Goal: Task Accomplishment & Management: Manage account settings

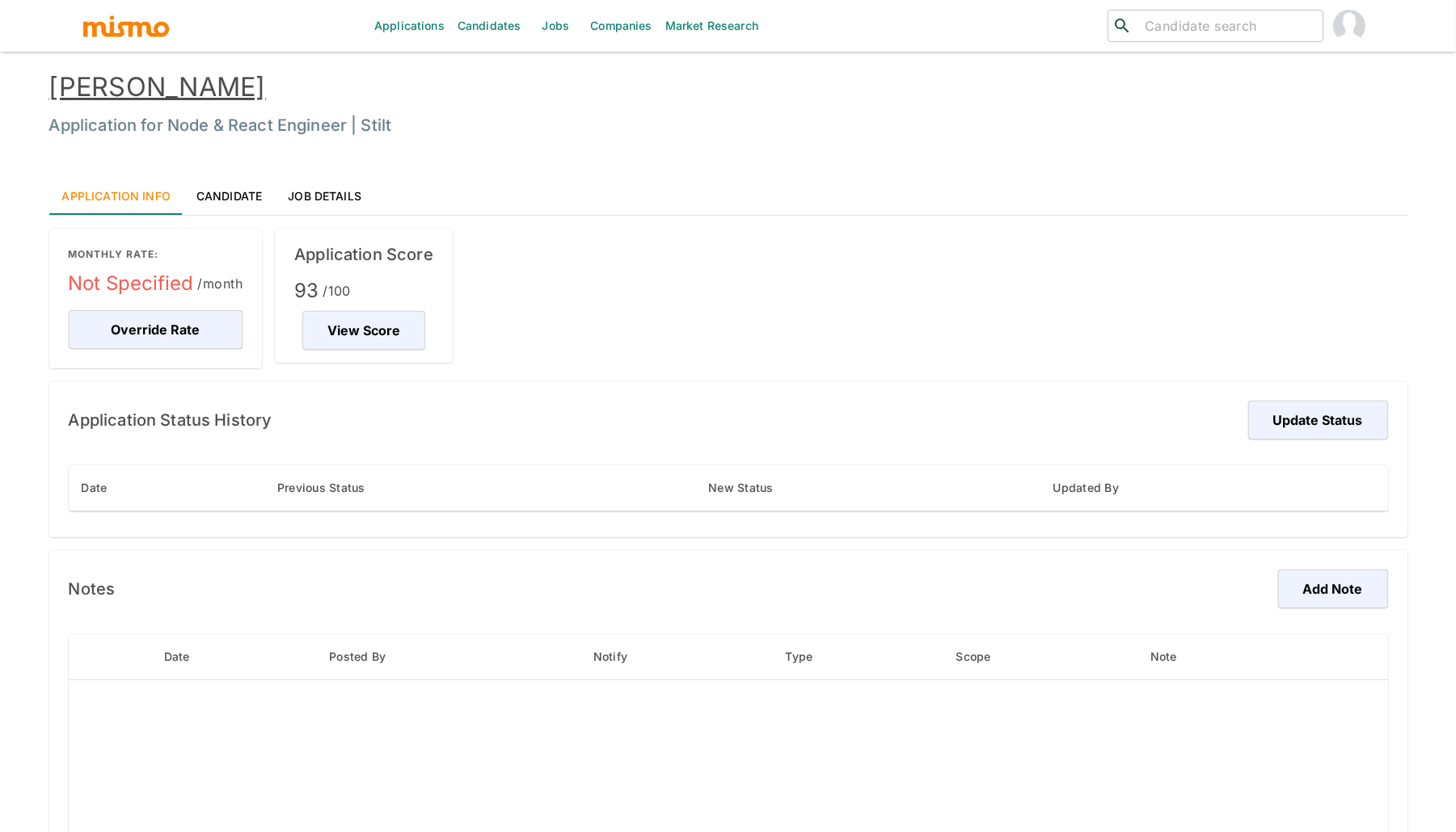
click at [171, 82] on link "[PERSON_NAME]" at bounding box center [157, 86] width 216 height 32
click at [1313, 426] on button "Update Status" at bounding box center [1315, 420] width 145 height 39
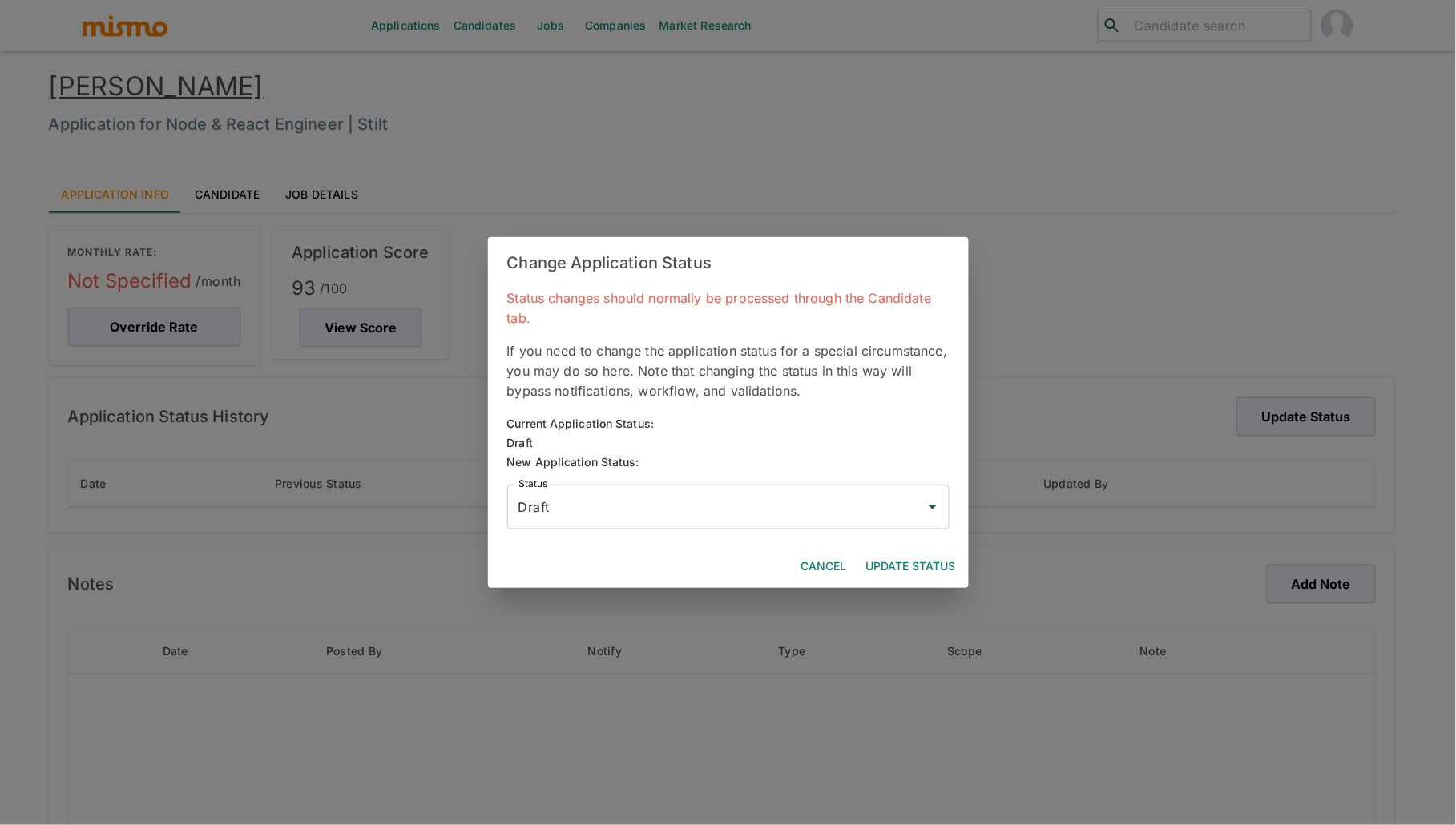
click at [629, 497] on input "Draft" at bounding box center [717, 508] width 404 height 31
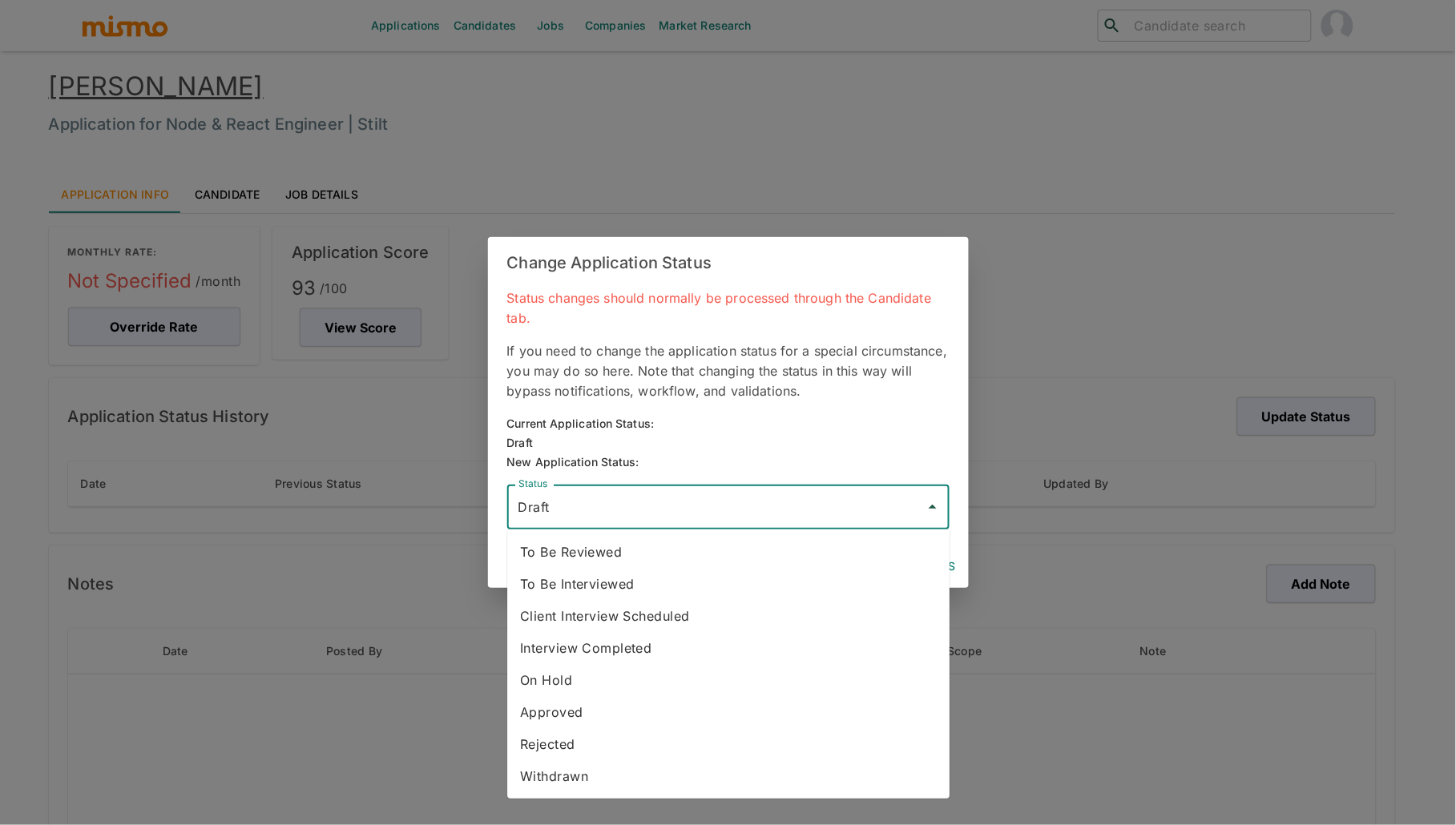
click at [609, 551] on li "To Be Reviewed" at bounding box center [728, 553] width 443 height 32
type input "To Be Reviewed"
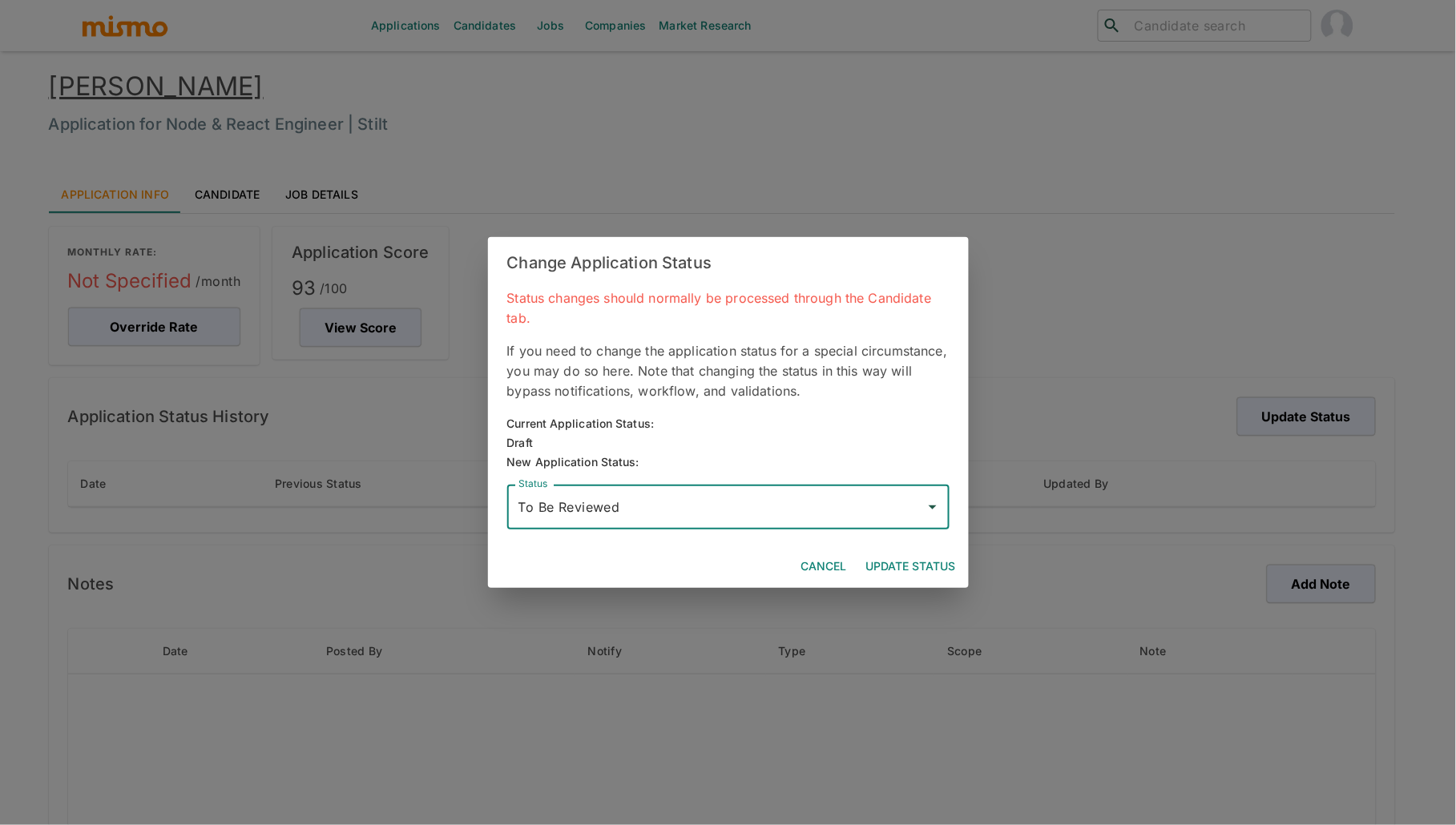
click at [911, 560] on button "Update Status" at bounding box center [911, 566] width 103 height 30
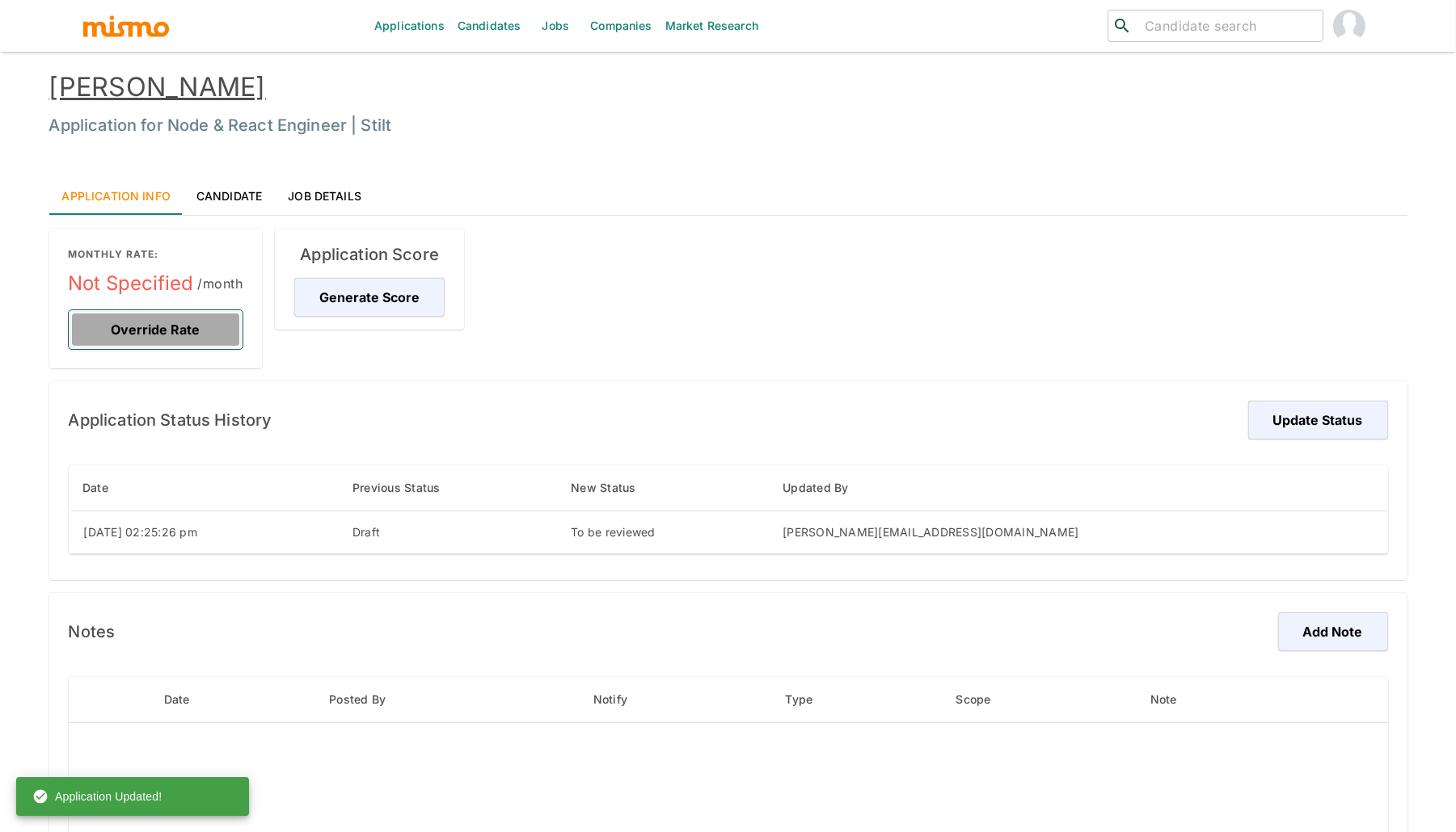
click at [159, 325] on button "Override Rate" at bounding box center [156, 329] width 175 height 39
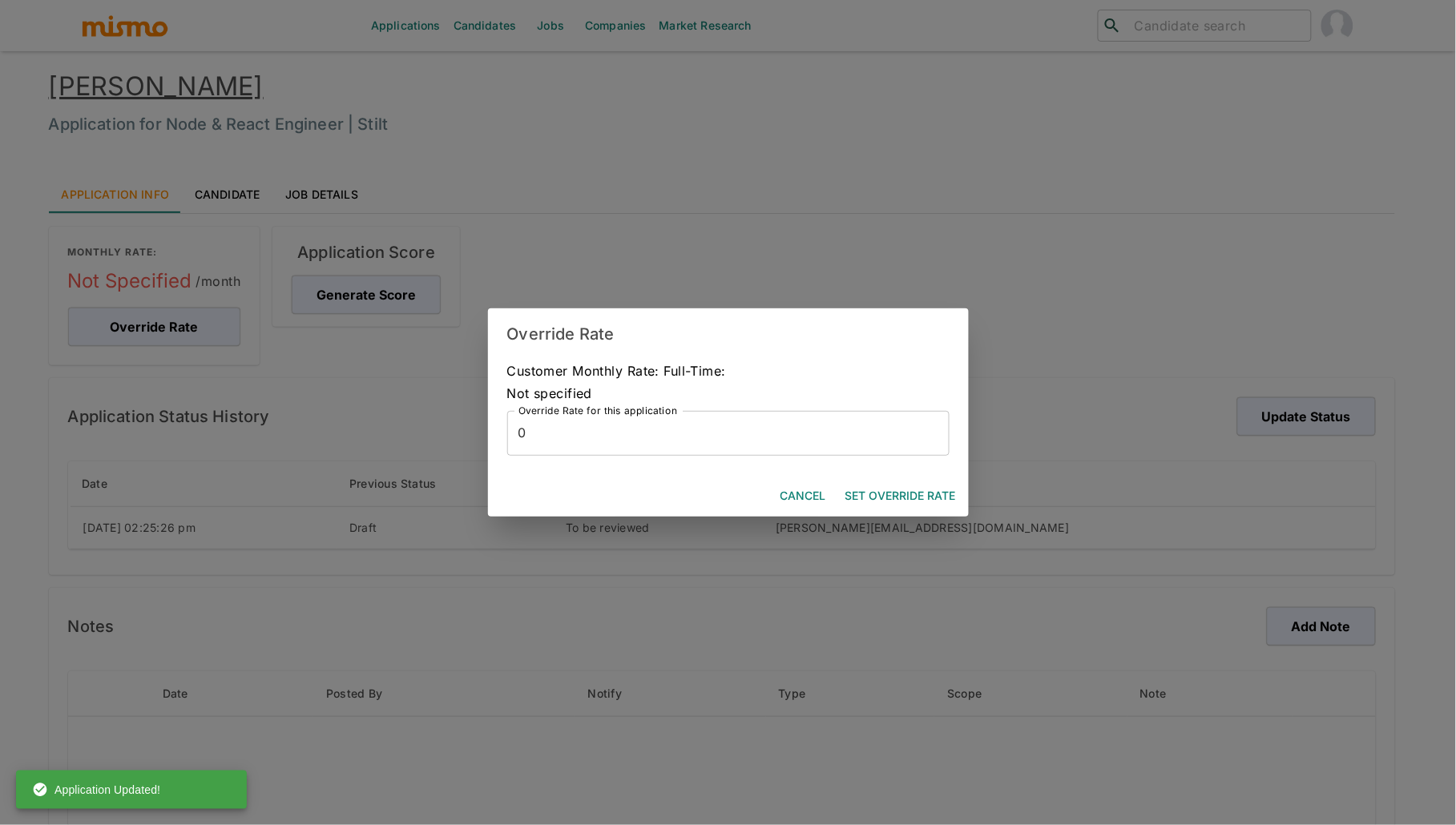
click at [660, 429] on input "0" at bounding box center [728, 434] width 443 height 45
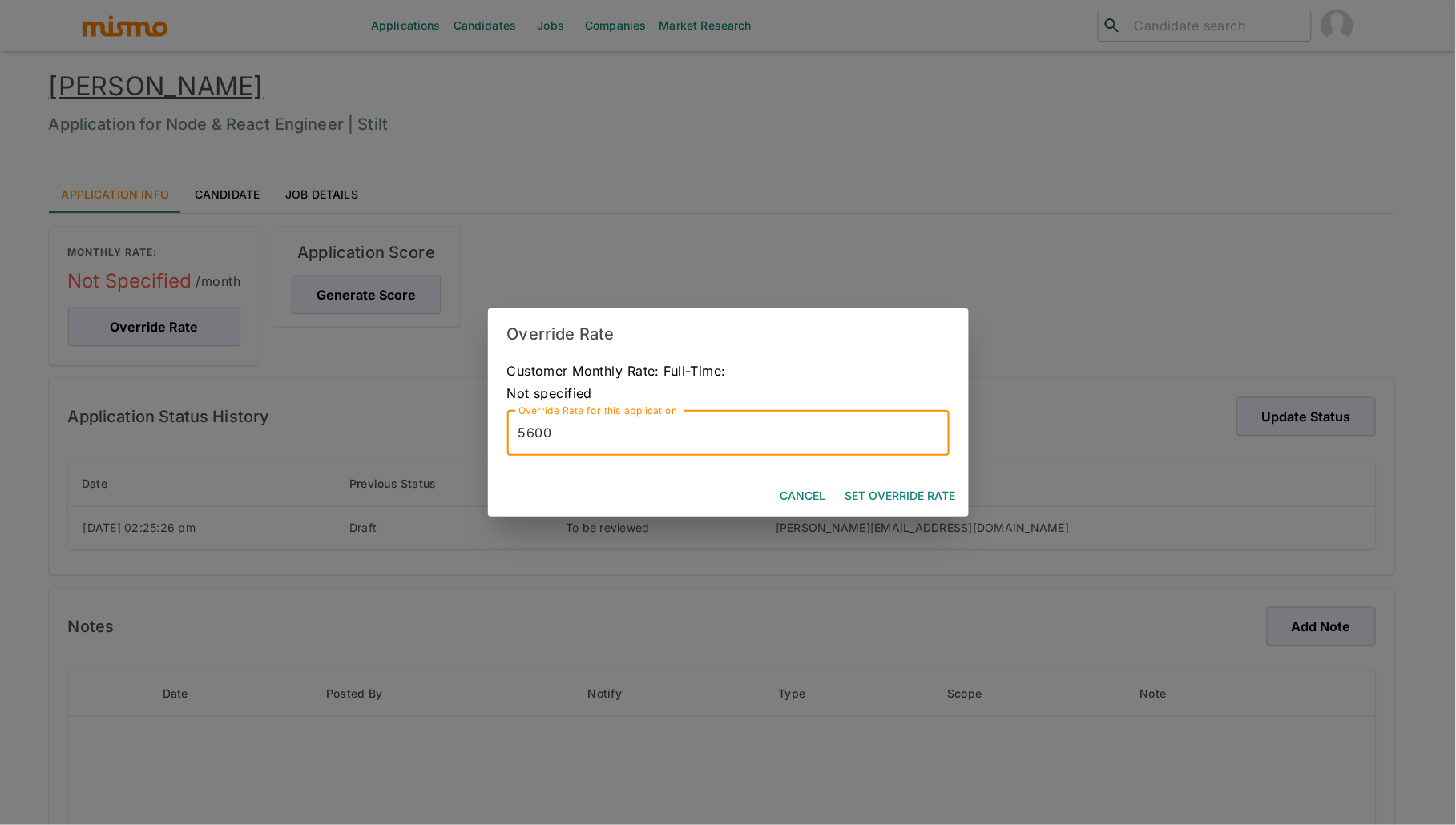
type input "5600"
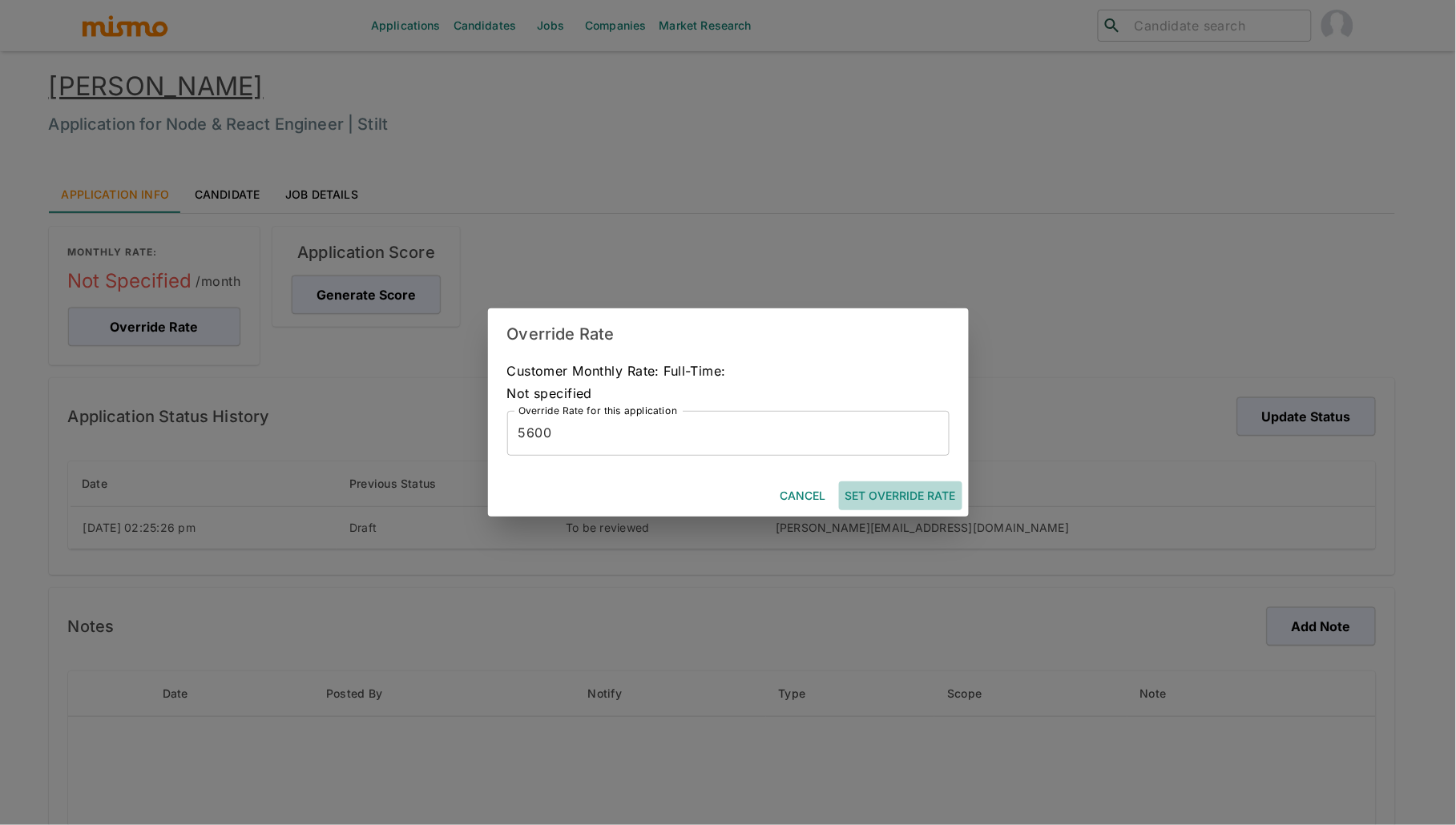
click at [934, 501] on button "Set Override Rate" at bounding box center [901, 496] width 124 height 30
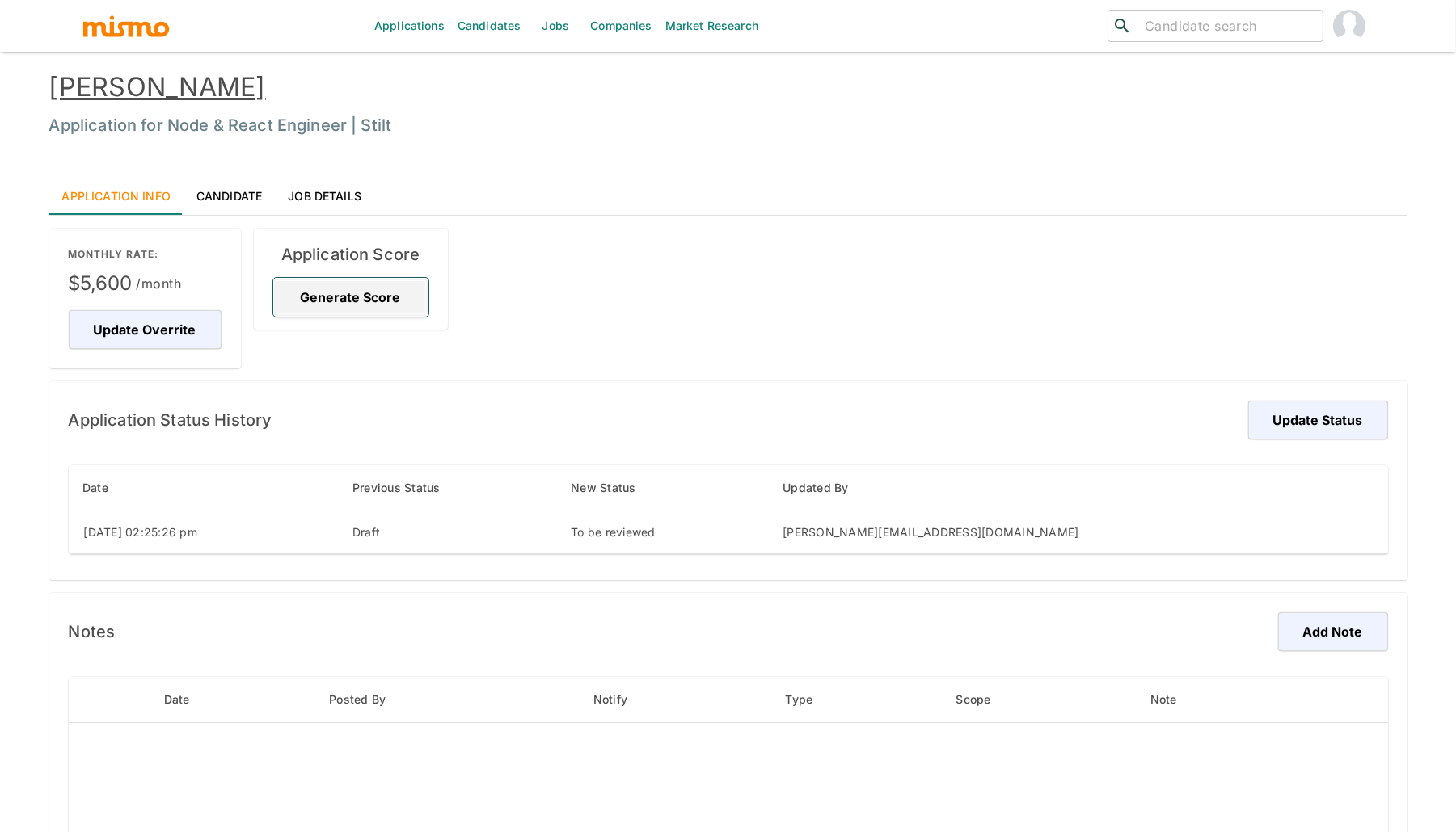
click at [377, 297] on button "Generate Score" at bounding box center [350, 297] width 156 height 39
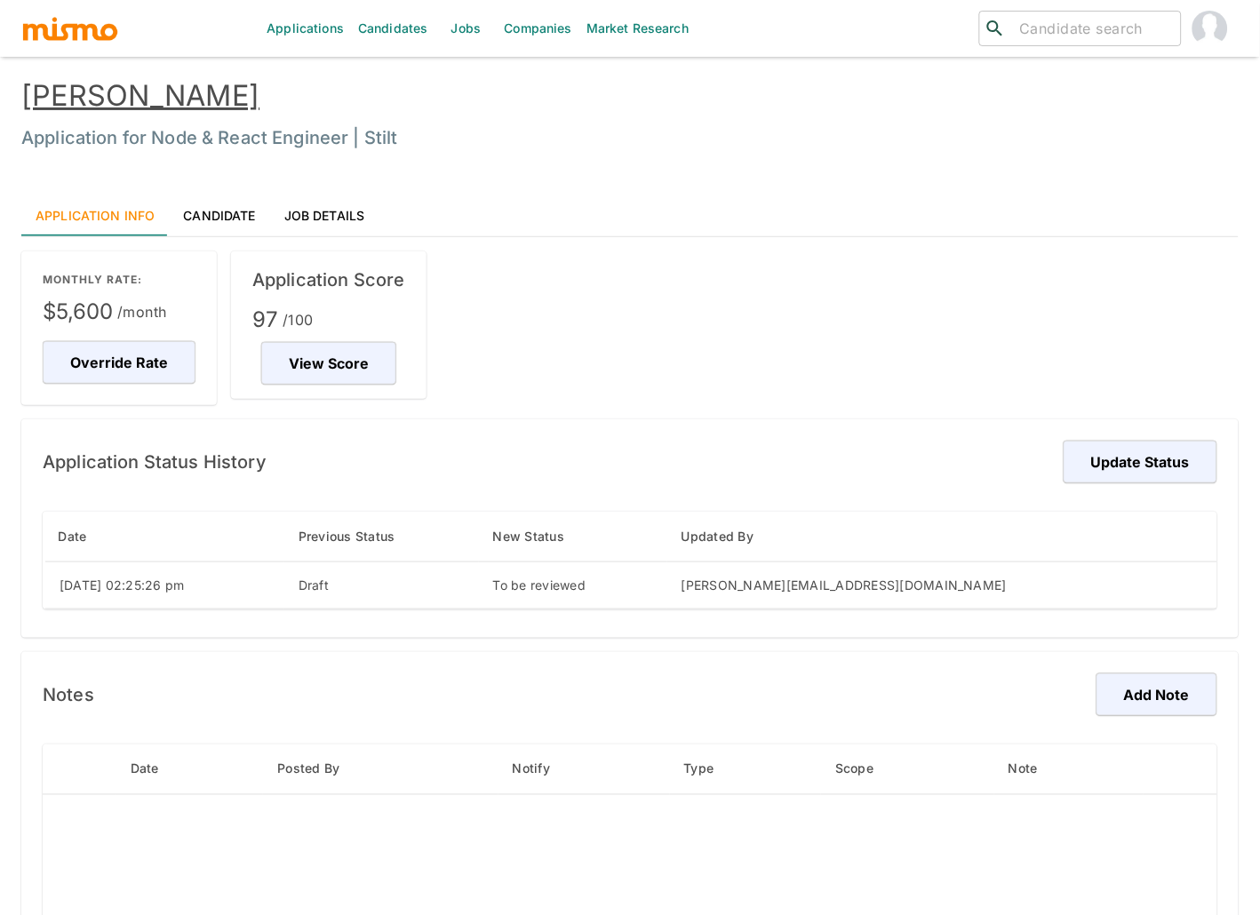
click at [396, 37] on link "Candidates" at bounding box center [393, 28] width 84 height 57
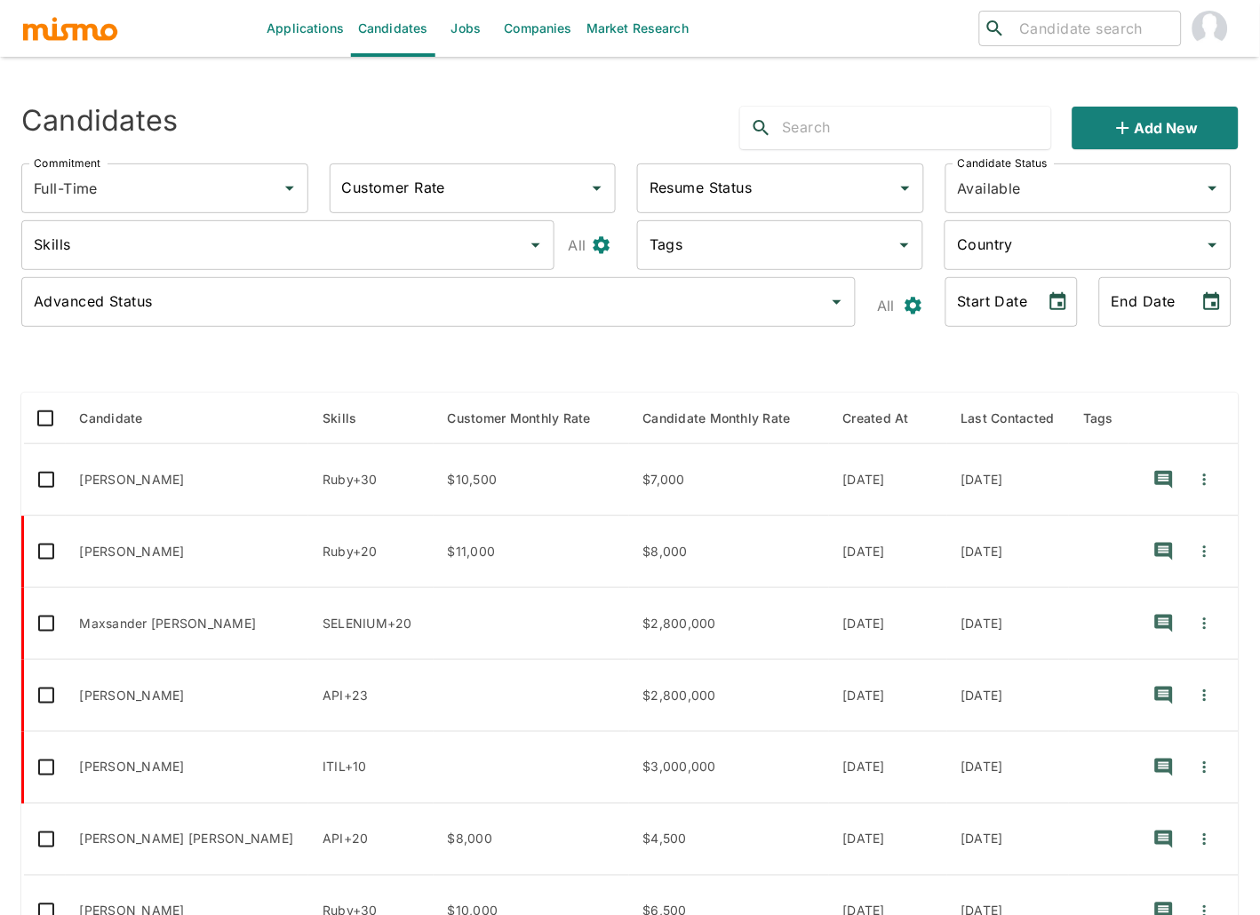
click at [968, 127] on input "text" at bounding box center [917, 128] width 269 height 28
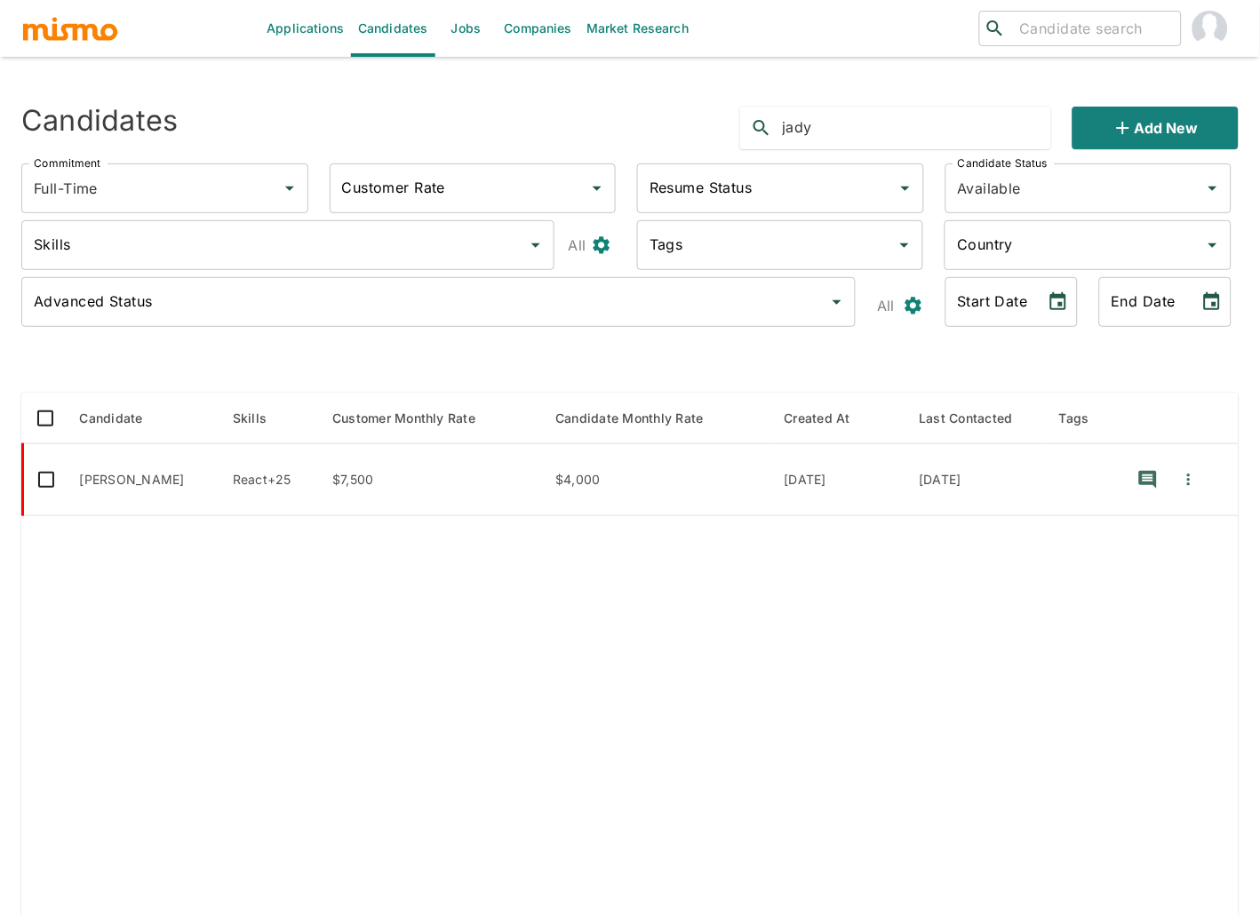
type input "jady"
click at [468, 22] on link "Jobs" at bounding box center [467, 28] width 62 height 57
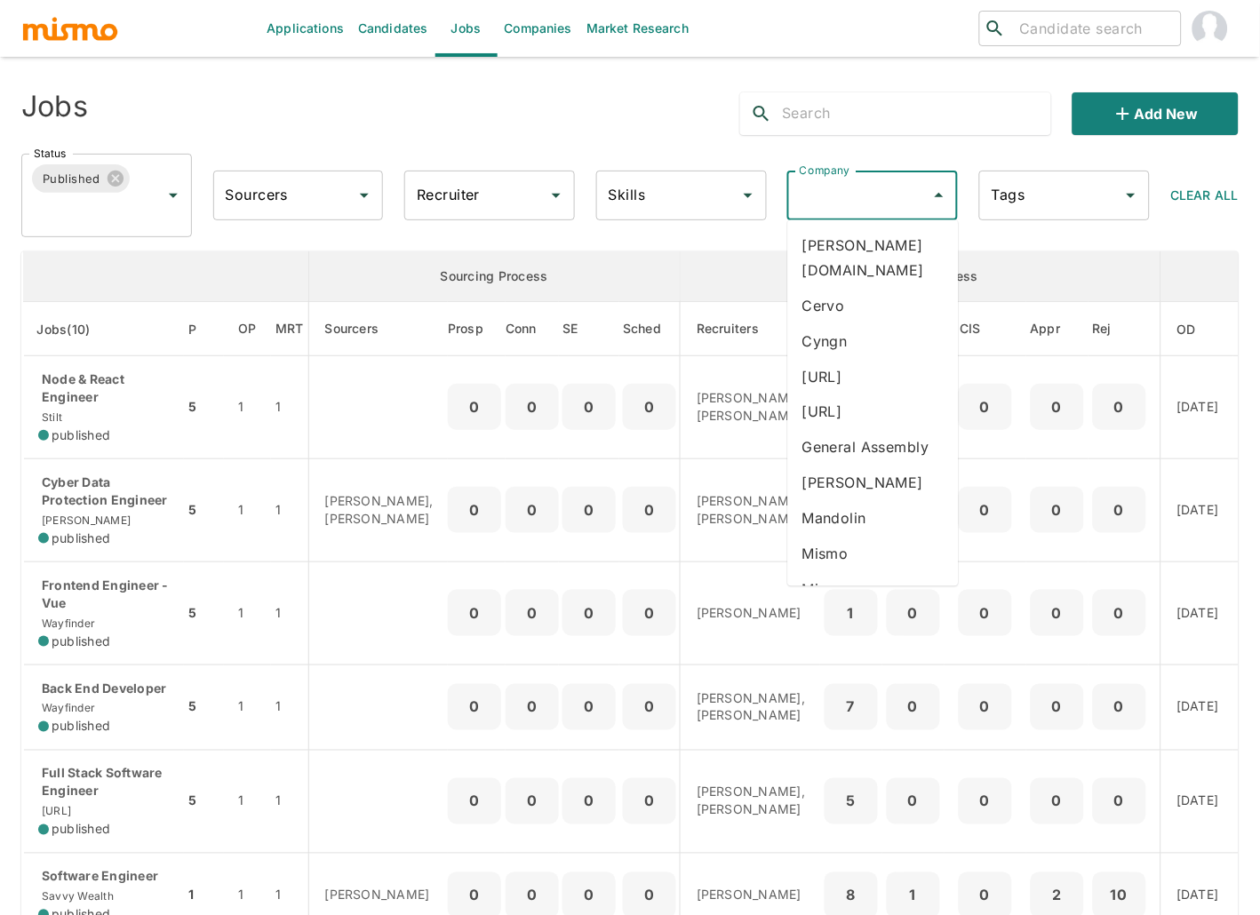
click at [870, 199] on input "Company" at bounding box center [860, 196] width 128 height 34
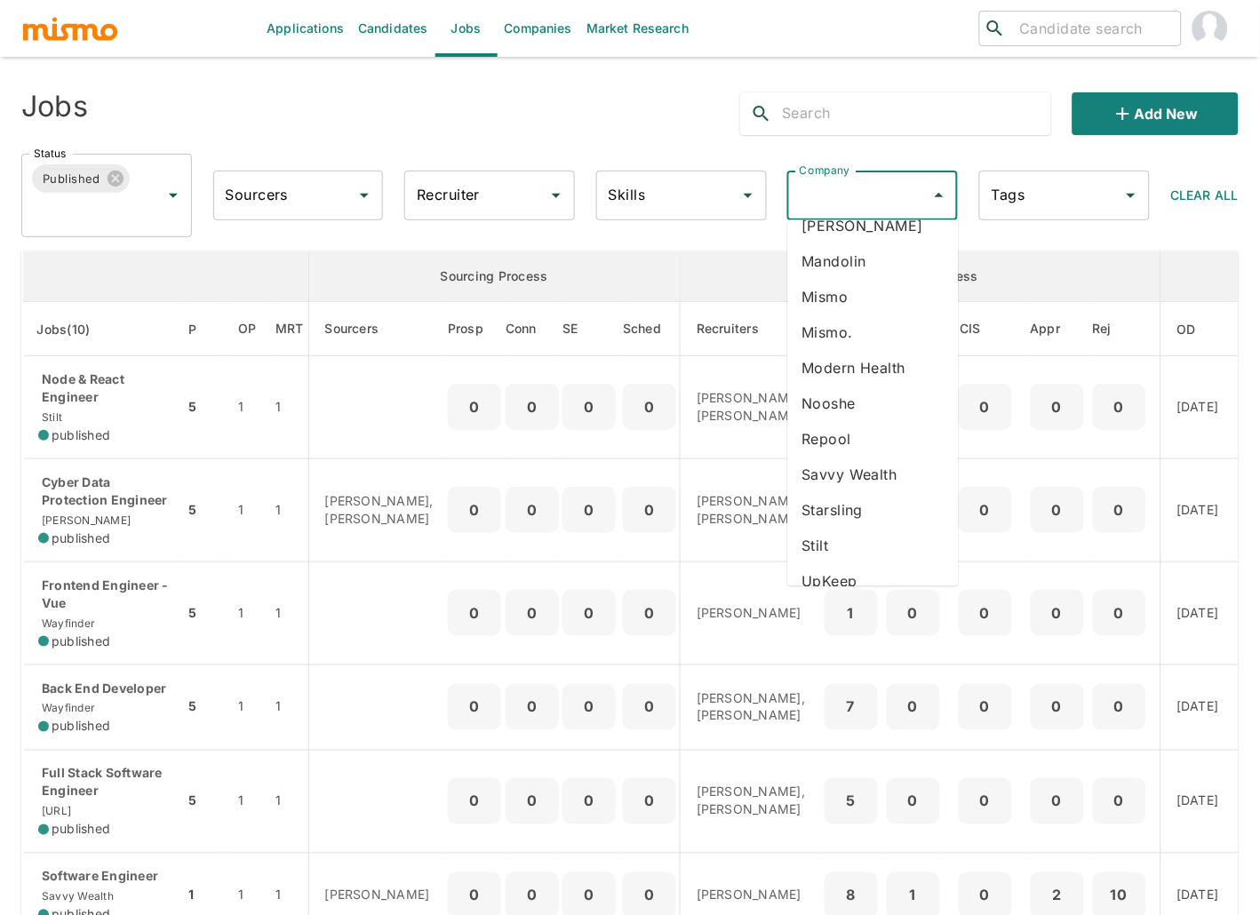
scroll to position [261, 0]
click at [827, 502] on li "Starsling" at bounding box center [873, 507] width 171 height 36
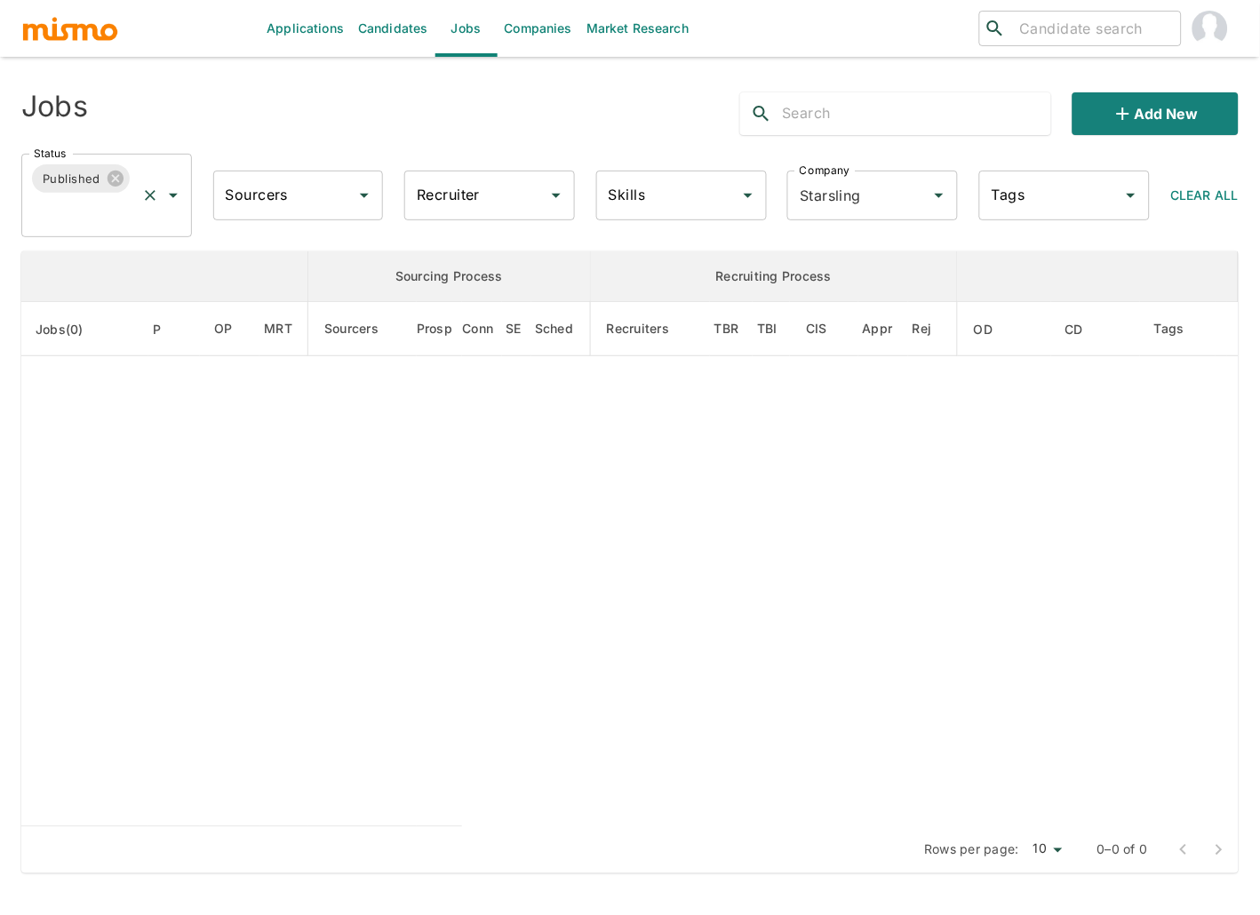
click at [73, 235] on div "Published Status" at bounding box center [106, 196] width 171 height 84
click at [79, 341] on li "Cancelled" at bounding box center [106, 334] width 171 height 36
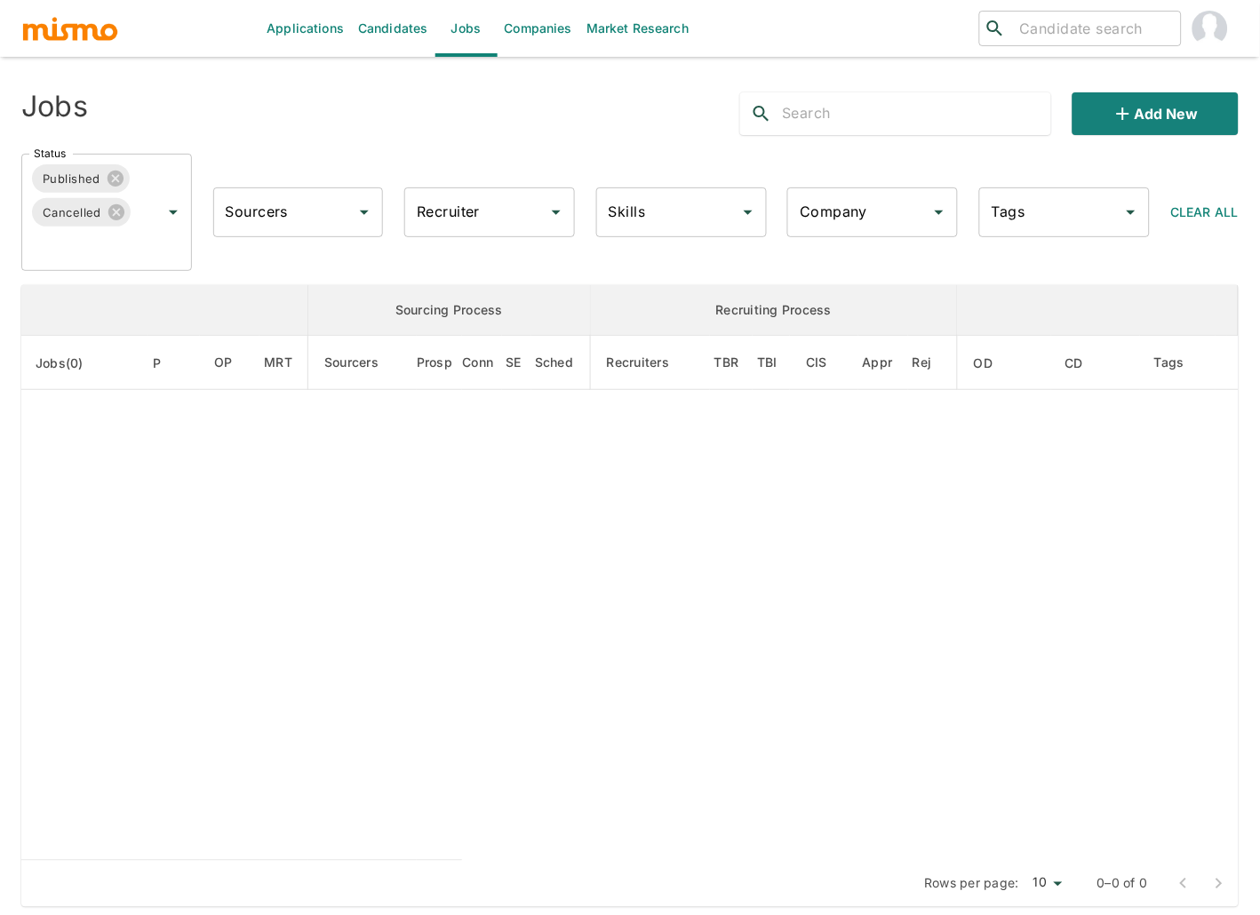
type input "Starsling"
click at [72, 257] on input "Status" at bounding box center [81, 246] width 105 height 34
click at [88, 359] on li "Lost" at bounding box center [106, 366] width 171 height 36
type input "Starsling"
click at [125, 250] on input "Status" at bounding box center [117, 246] width 35 height 34
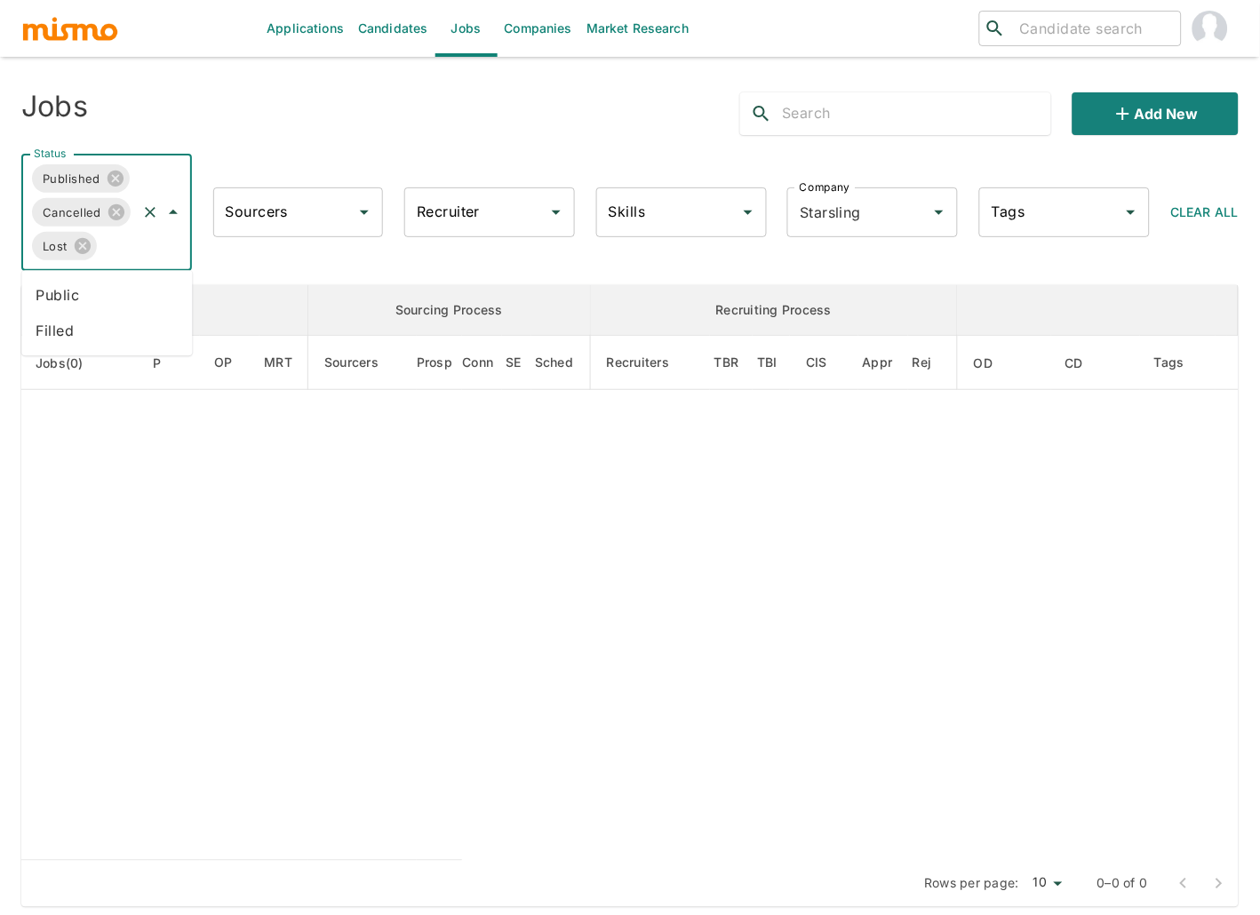
click at [102, 300] on li "Public" at bounding box center [106, 295] width 171 height 36
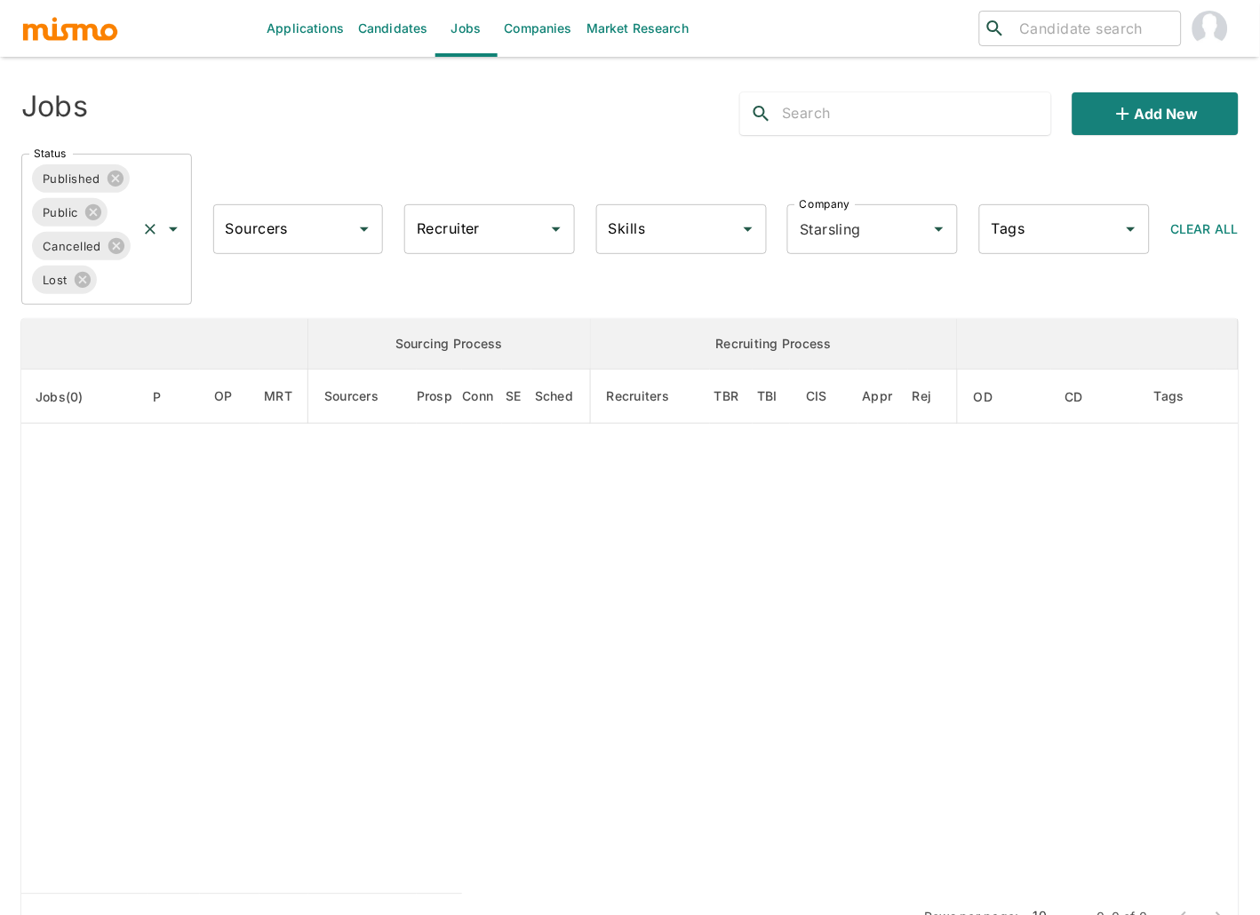
click at [118, 279] on input "Status" at bounding box center [117, 280] width 35 height 34
click at [107, 330] on li "Filled" at bounding box center [106, 330] width 171 height 36
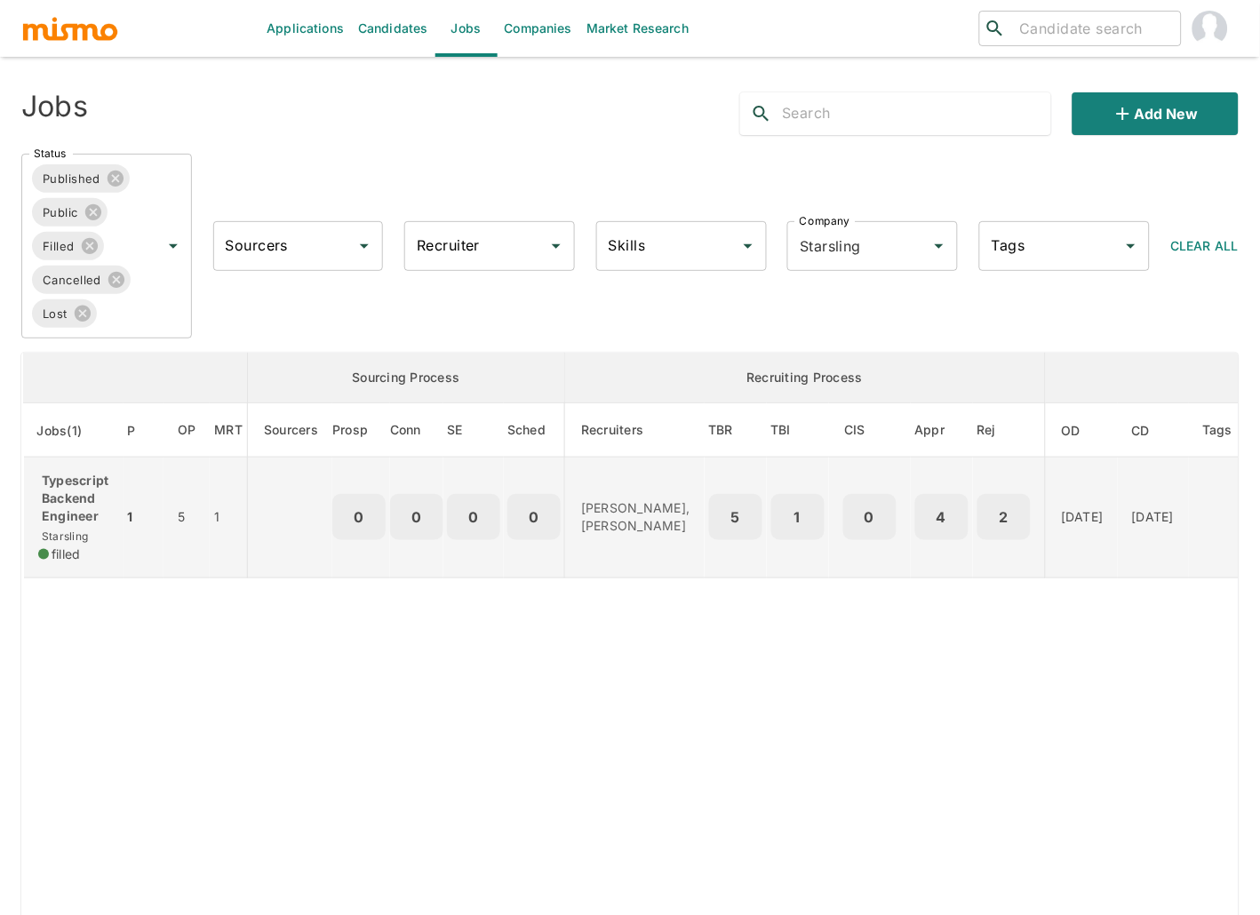
click at [102, 490] on p "Typescript Backend Engineer" at bounding box center [73, 498] width 71 height 53
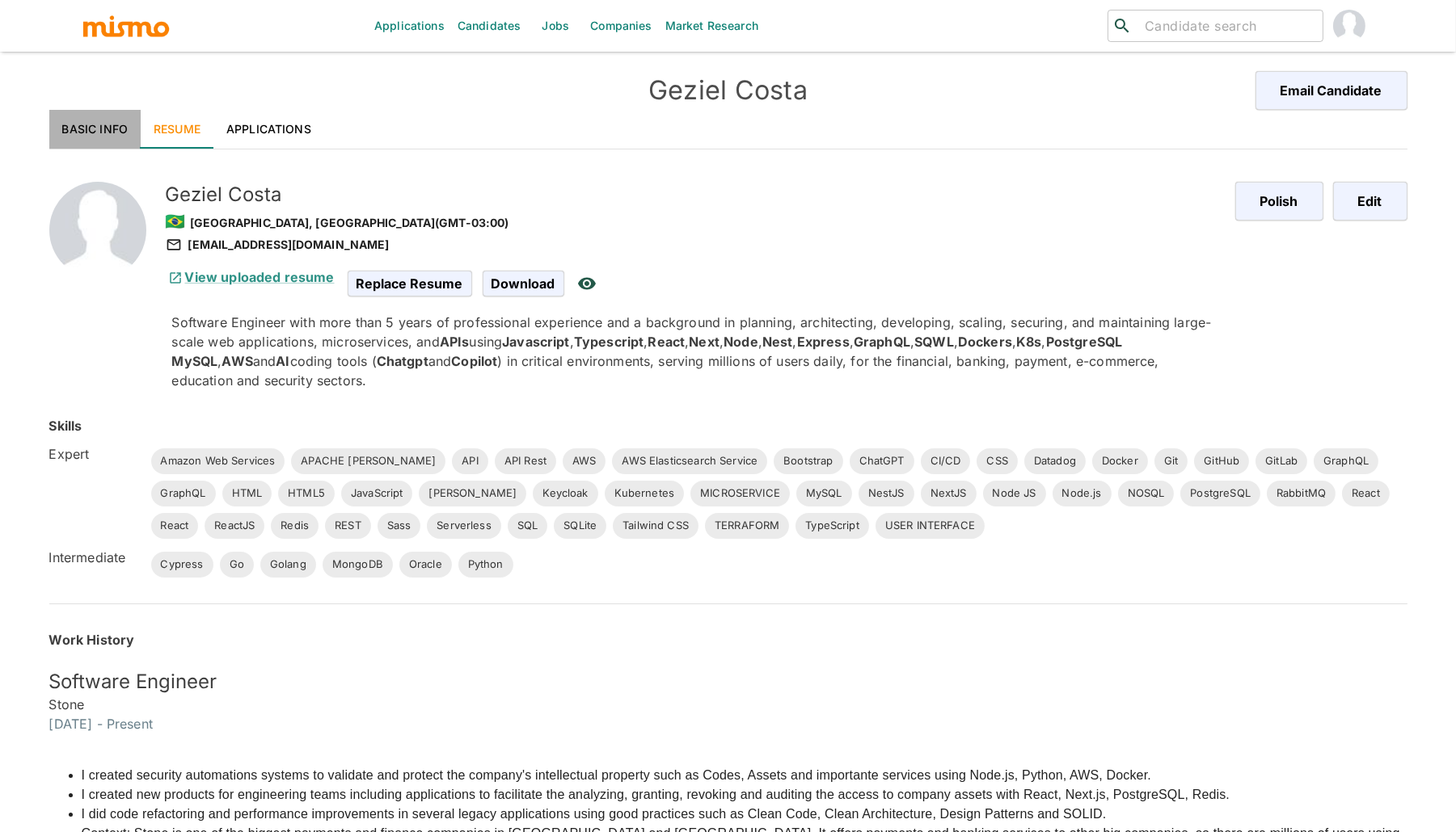
click at [98, 128] on link "Basic Info" at bounding box center [95, 129] width 92 height 39
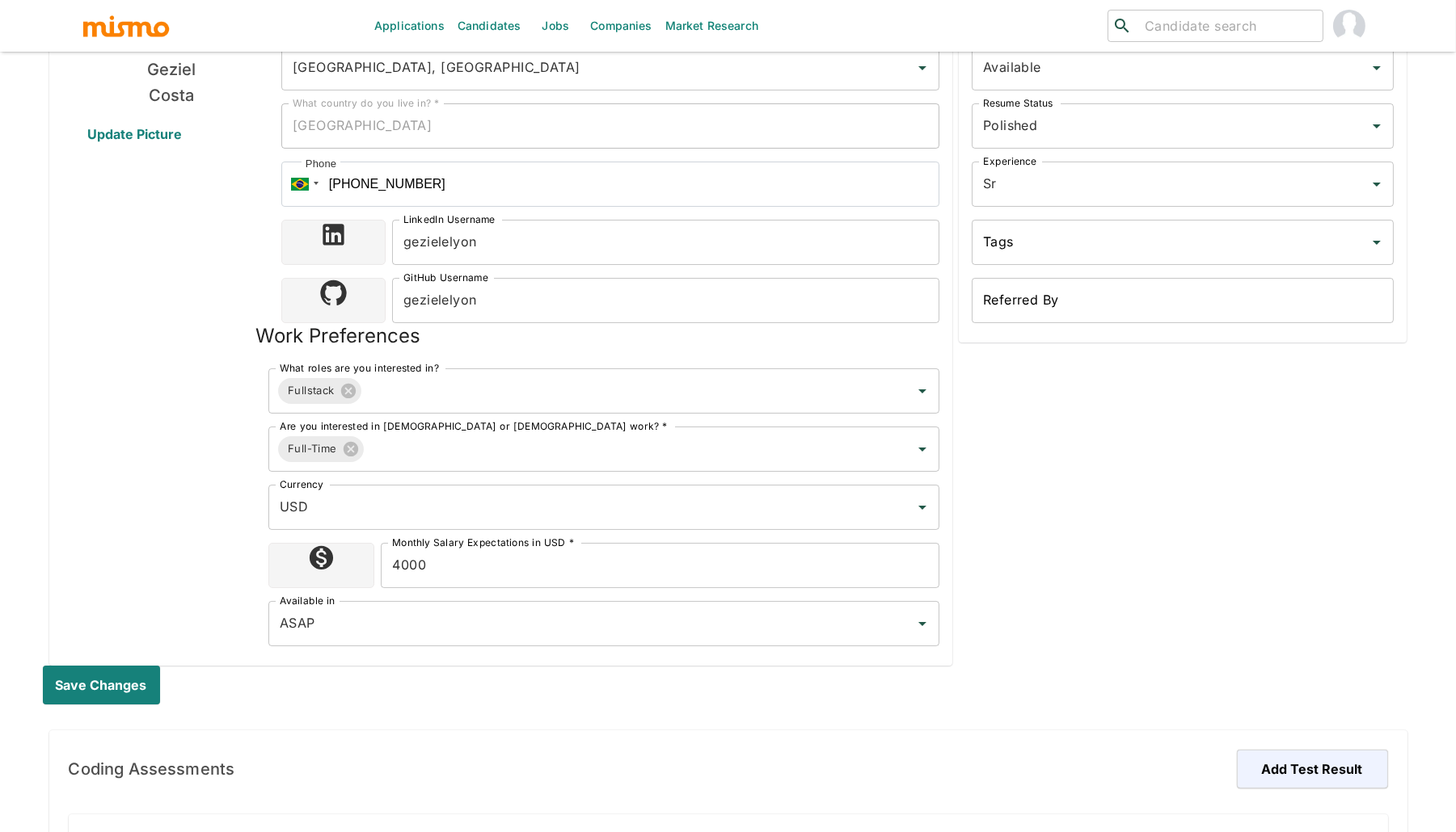
scroll to position [895, 0]
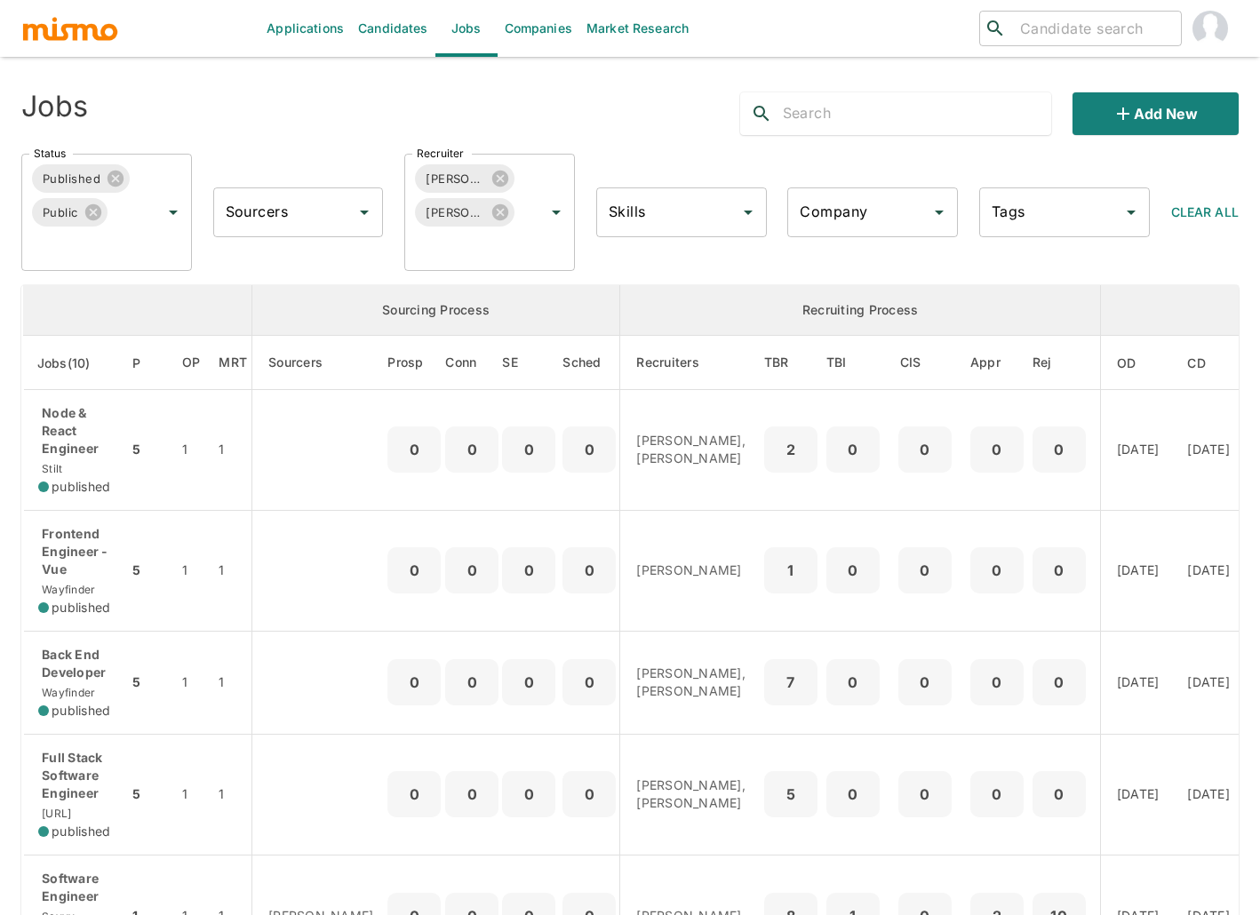
scroll to position [136, 0]
click at [340, 143] on div "Status Published Public Status Sourcers Sourcers Recruiter Carmen Vilachá Maria…" at bounding box center [623, 206] width 1232 height 132
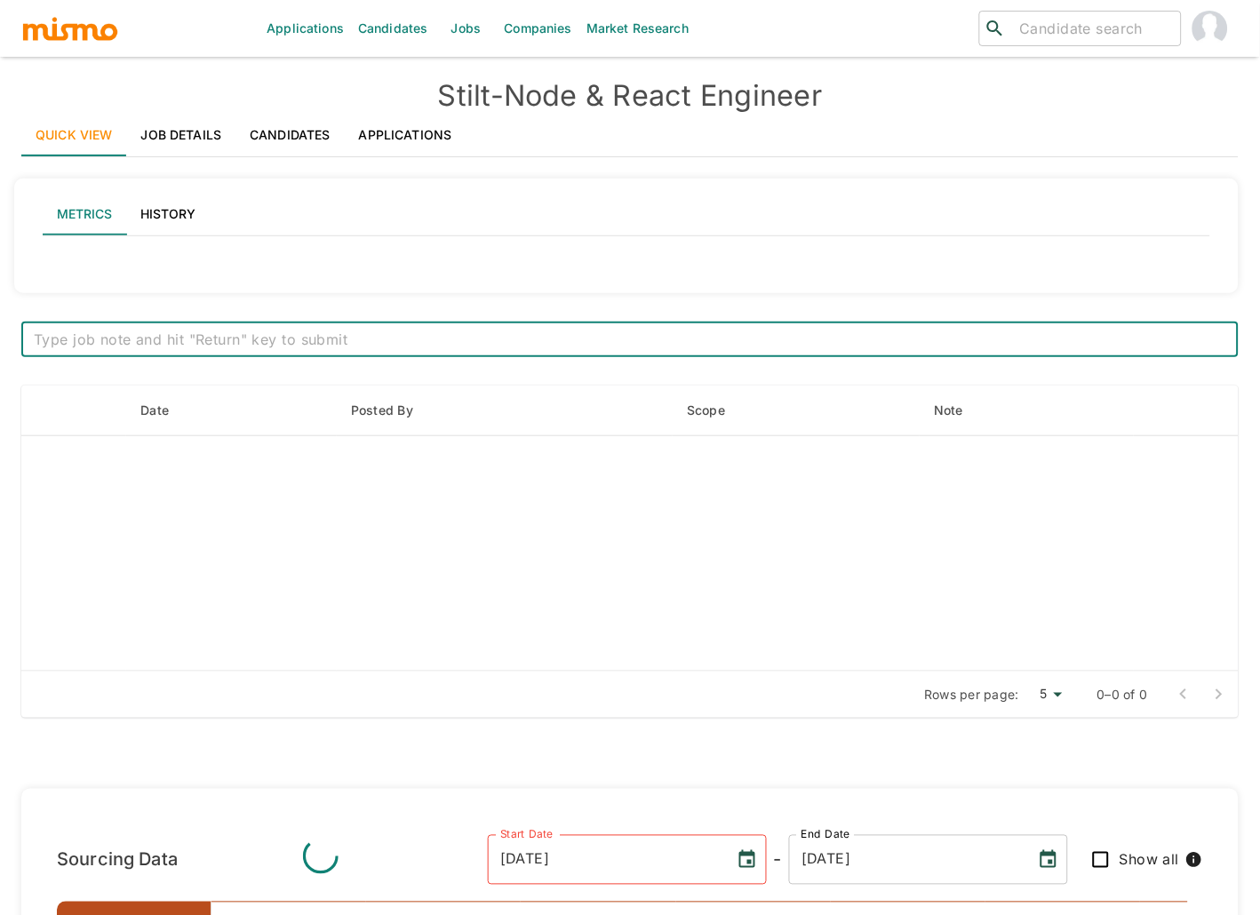
click at [420, 131] on link "Applications" at bounding box center [406, 135] width 122 height 43
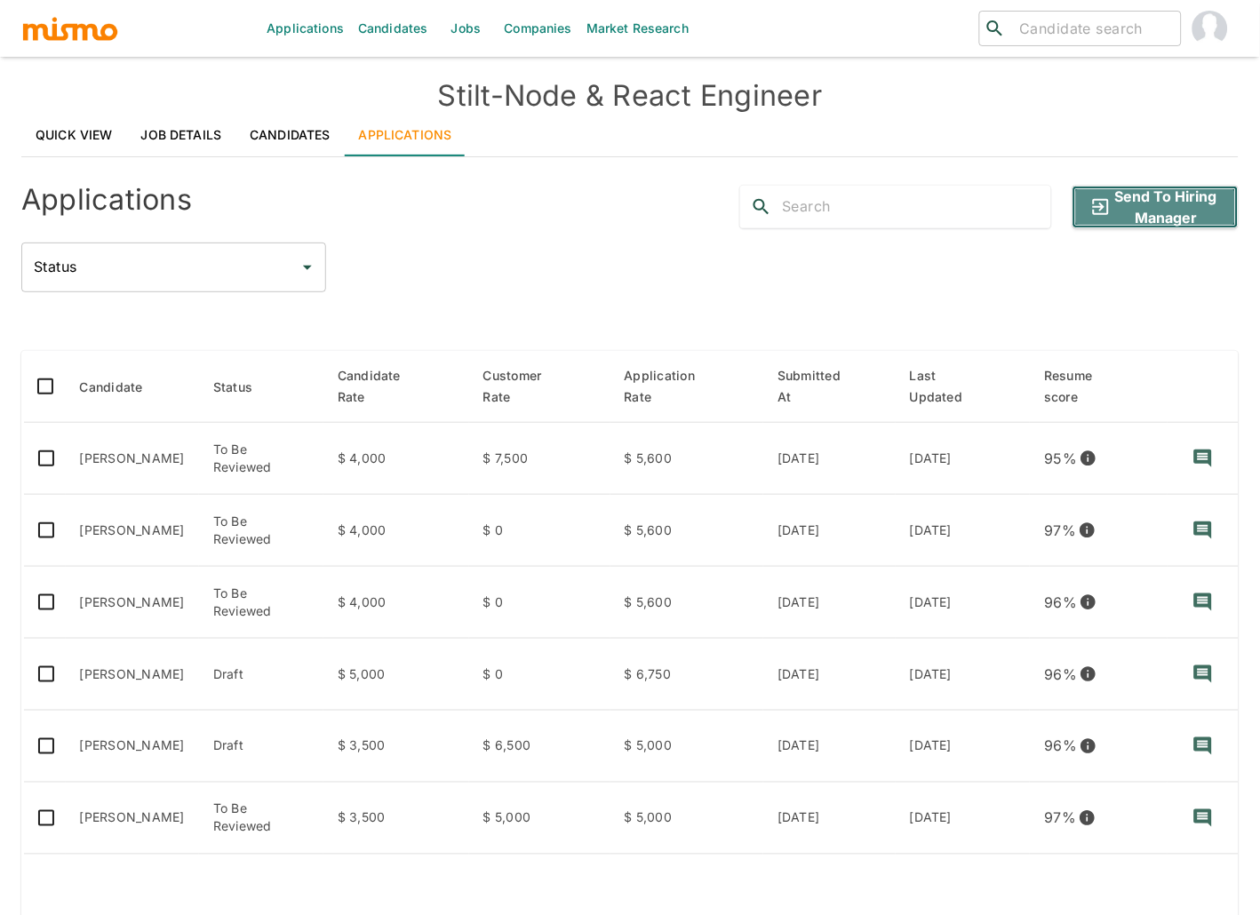
click at [1168, 200] on button "Send to Hiring Manager" at bounding box center [1156, 207] width 166 height 43
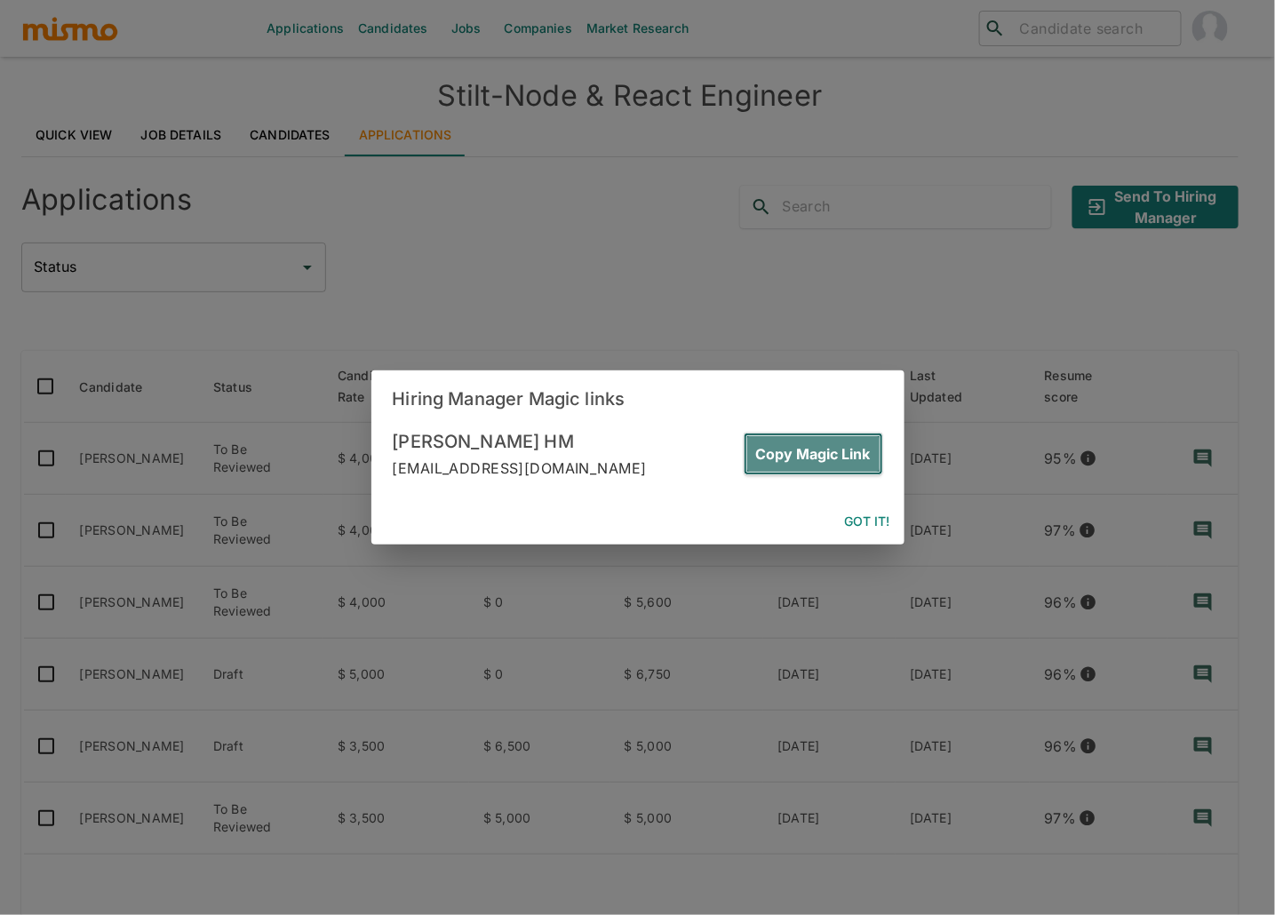
click at [861, 452] on button "Copy Magic Link" at bounding box center [814, 454] width 140 height 43
click at [862, 449] on button "Copy Magic Link" at bounding box center [814, 454] width 140 height 43
click at [828, 444] on button "Copy Magic Link" at bounding box center [814, 454] width 140 height 43
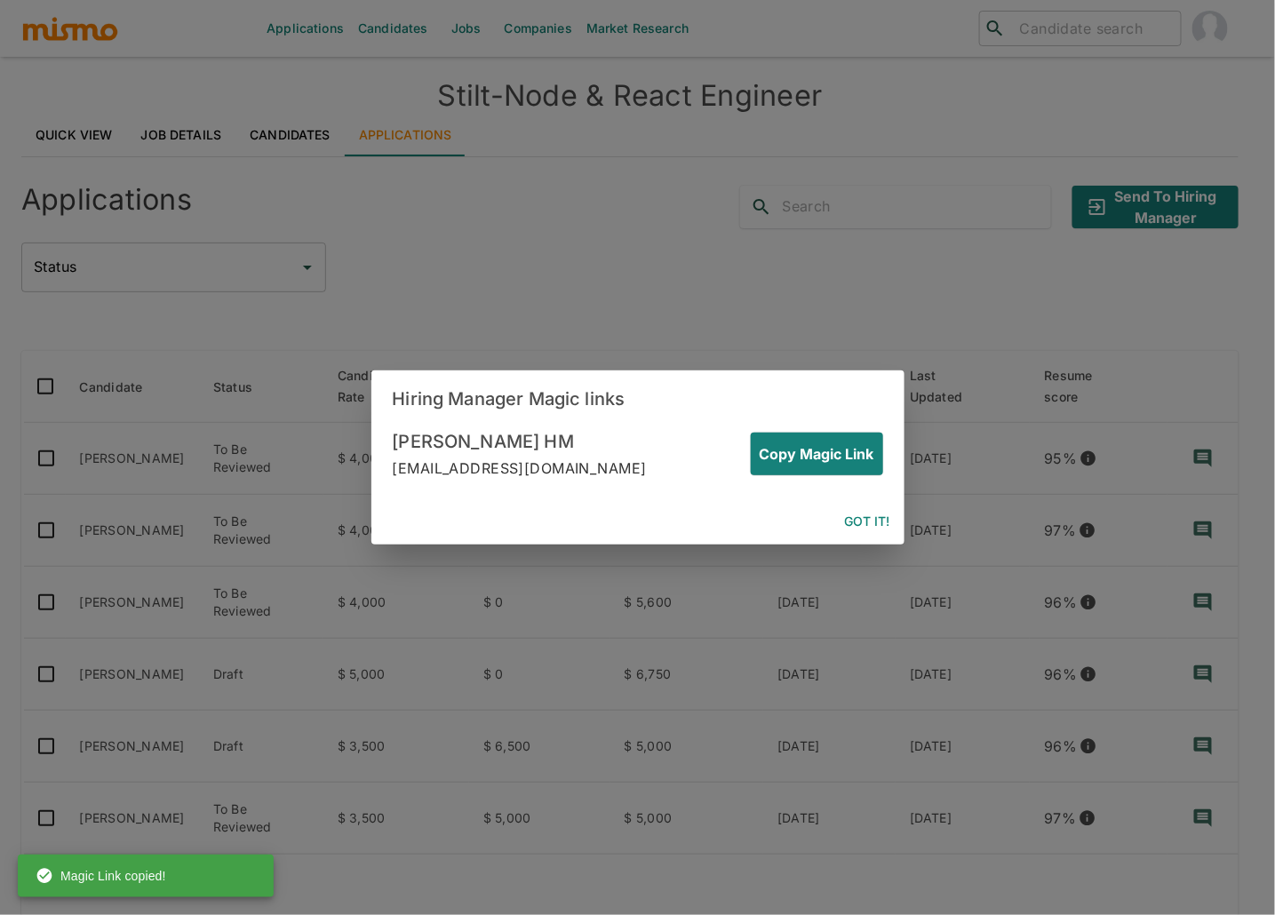
click at [887, 516] on button "Got it!" at bounding box center [868, 522] width 60 height 33
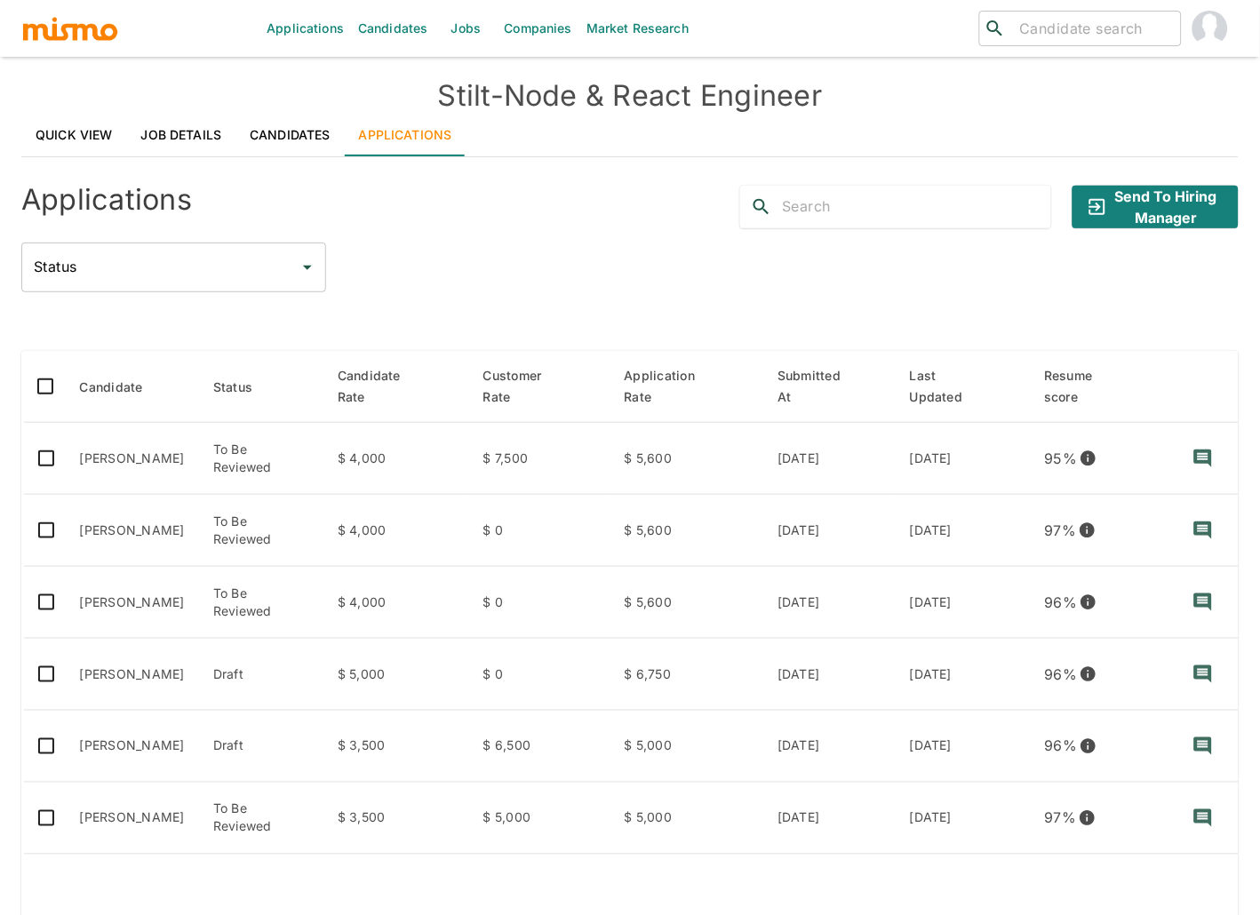
click at [614, 243] on div "Status Status" at bounding box center [630, 268] width 1218 height 50
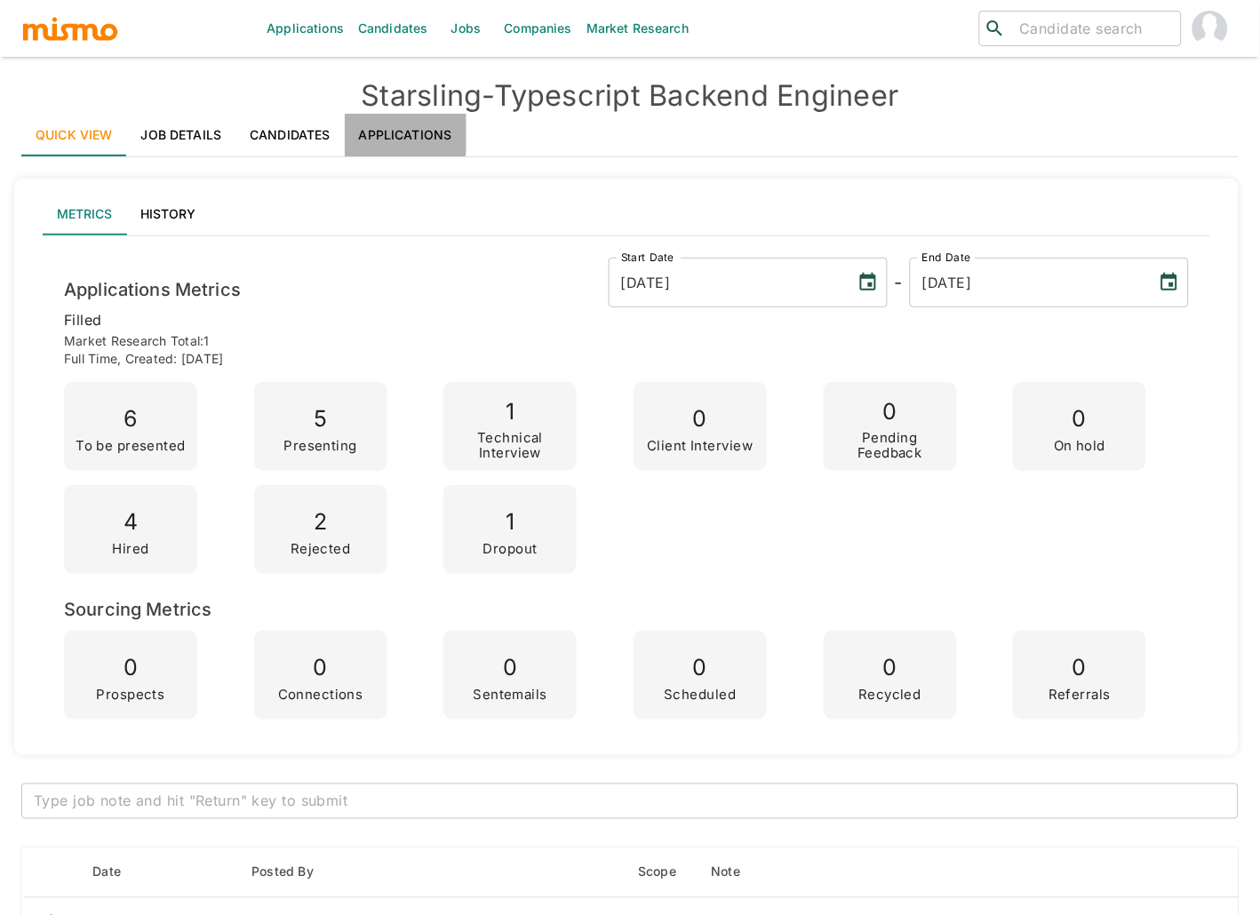
click at [398, 132] on link "Applications" at bounding box center [406, 135] width 122 height 43
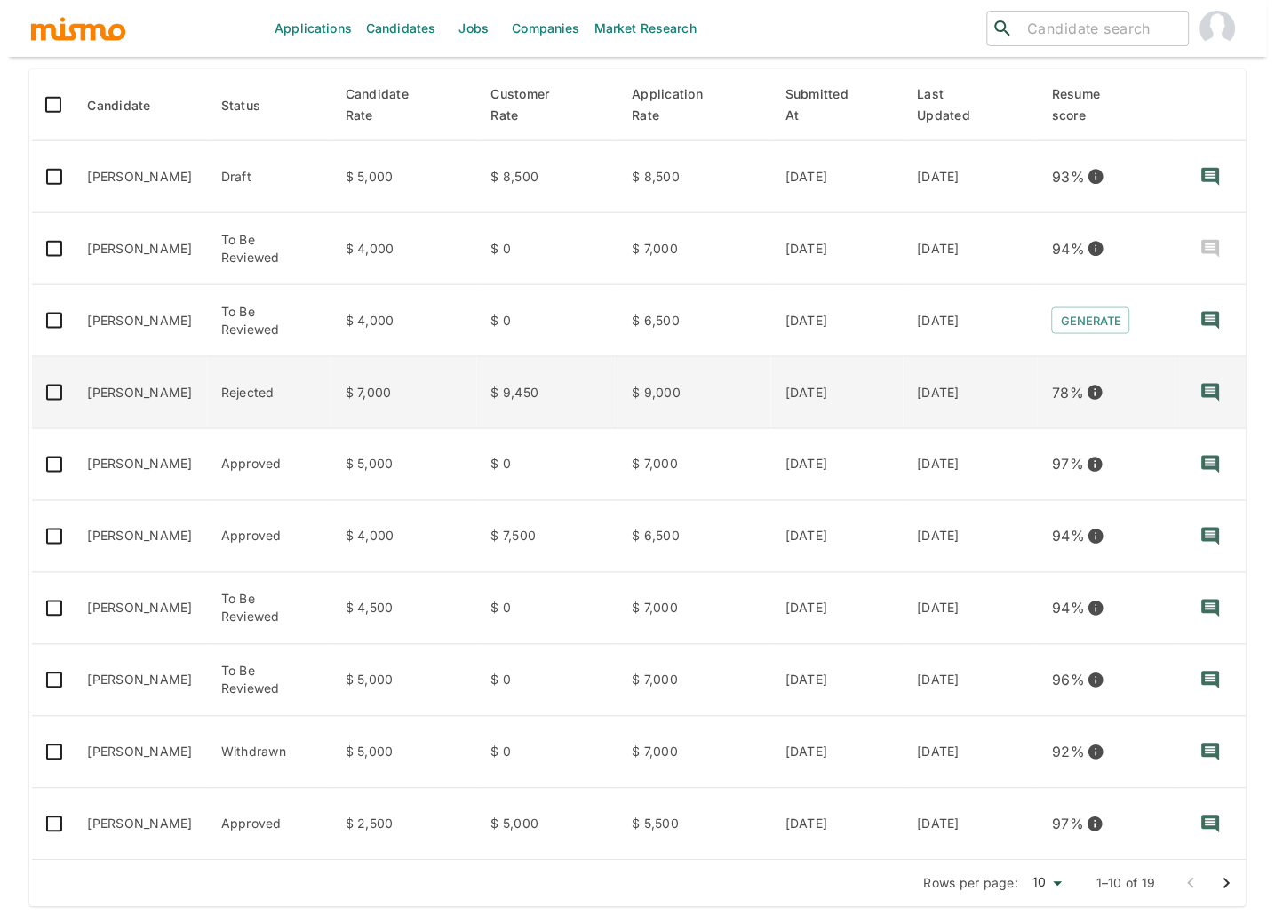
scroll to position [303, 0]
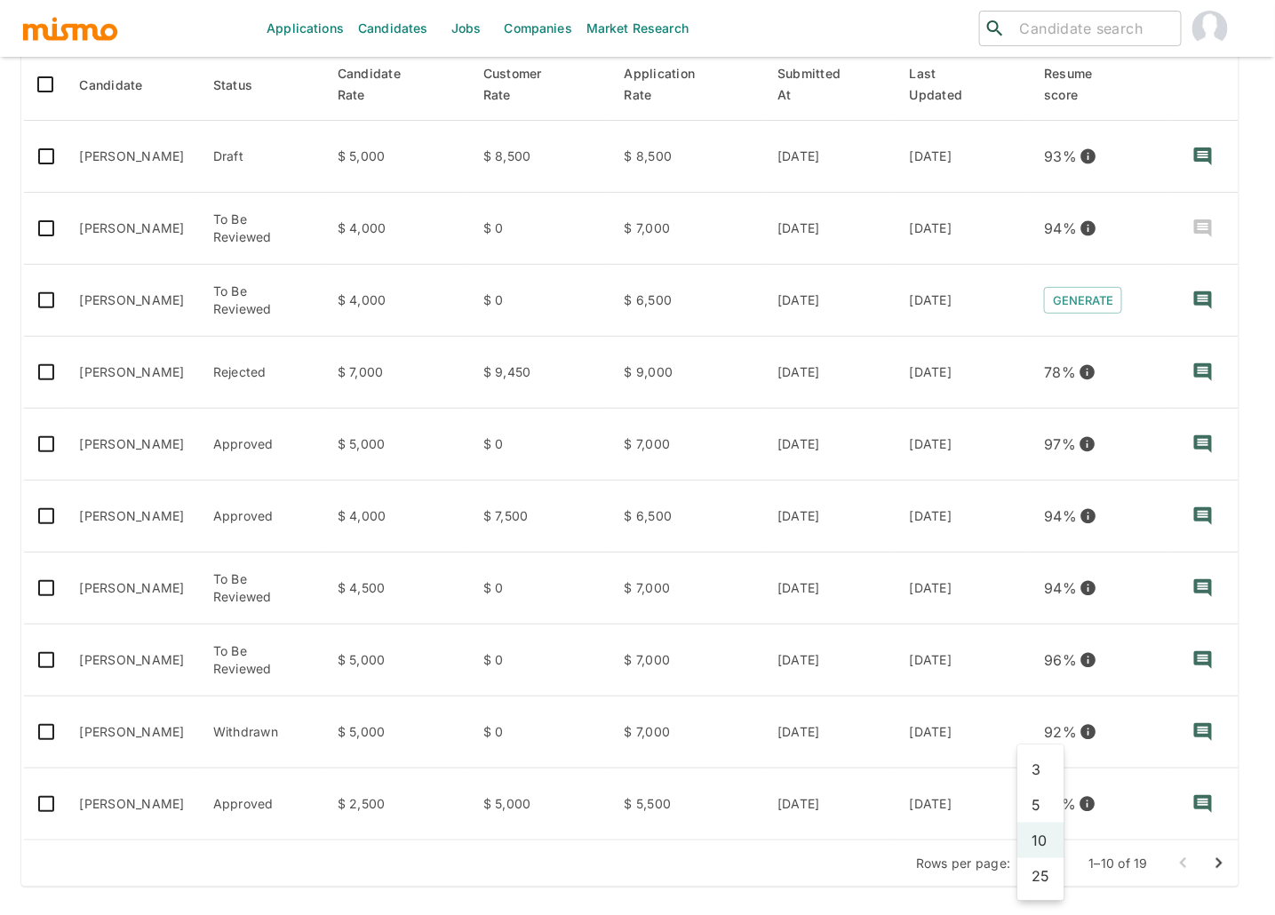
click at [1051, 656] on body "Applications Candidates Jobs Companies Market Research ​ ​ Starsling - Typescri…" at bounding box center [637, 177] width 1275 height 958
click at [1042, 876] on li "25" at bounding box center [1041, 877] width 47 height 36
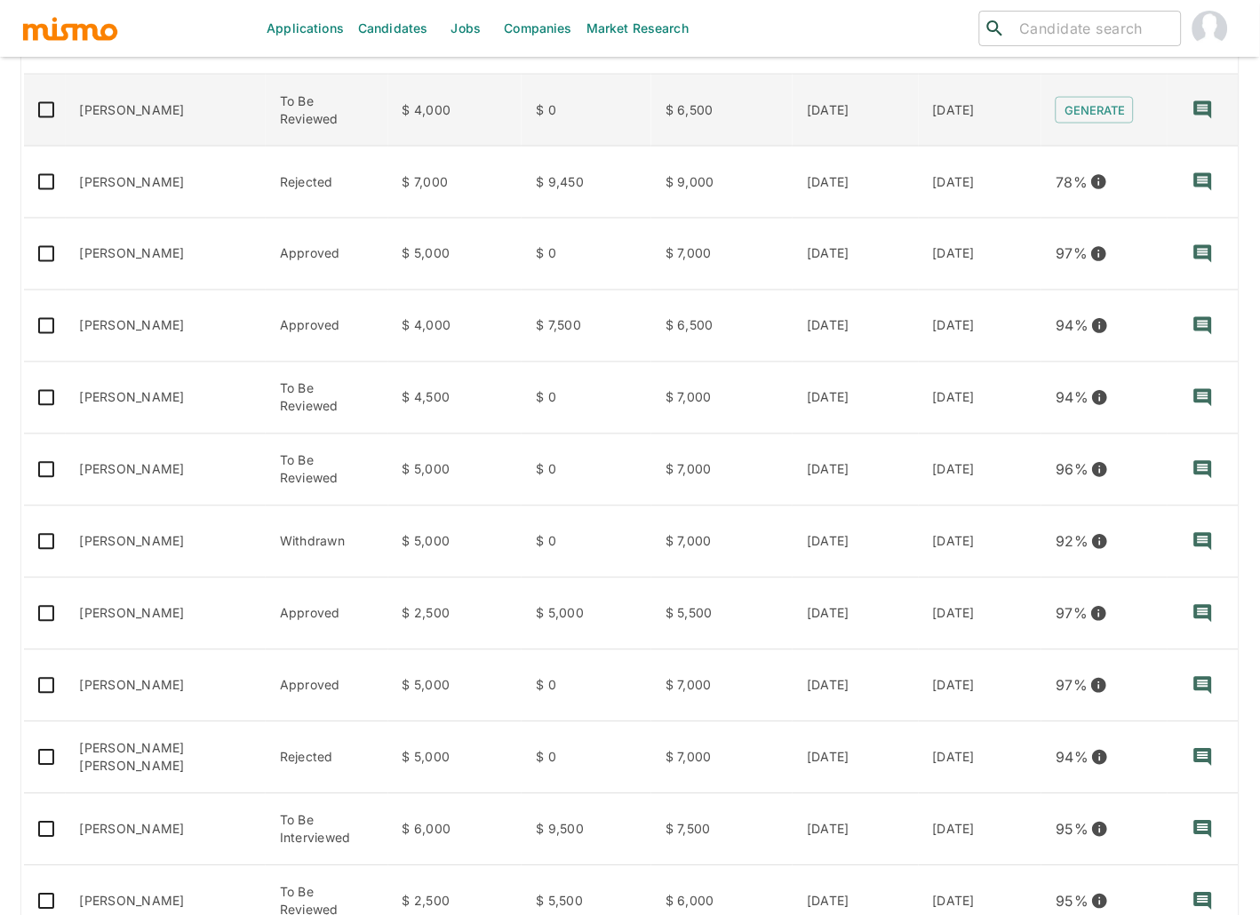
scroll to position [491, 0]
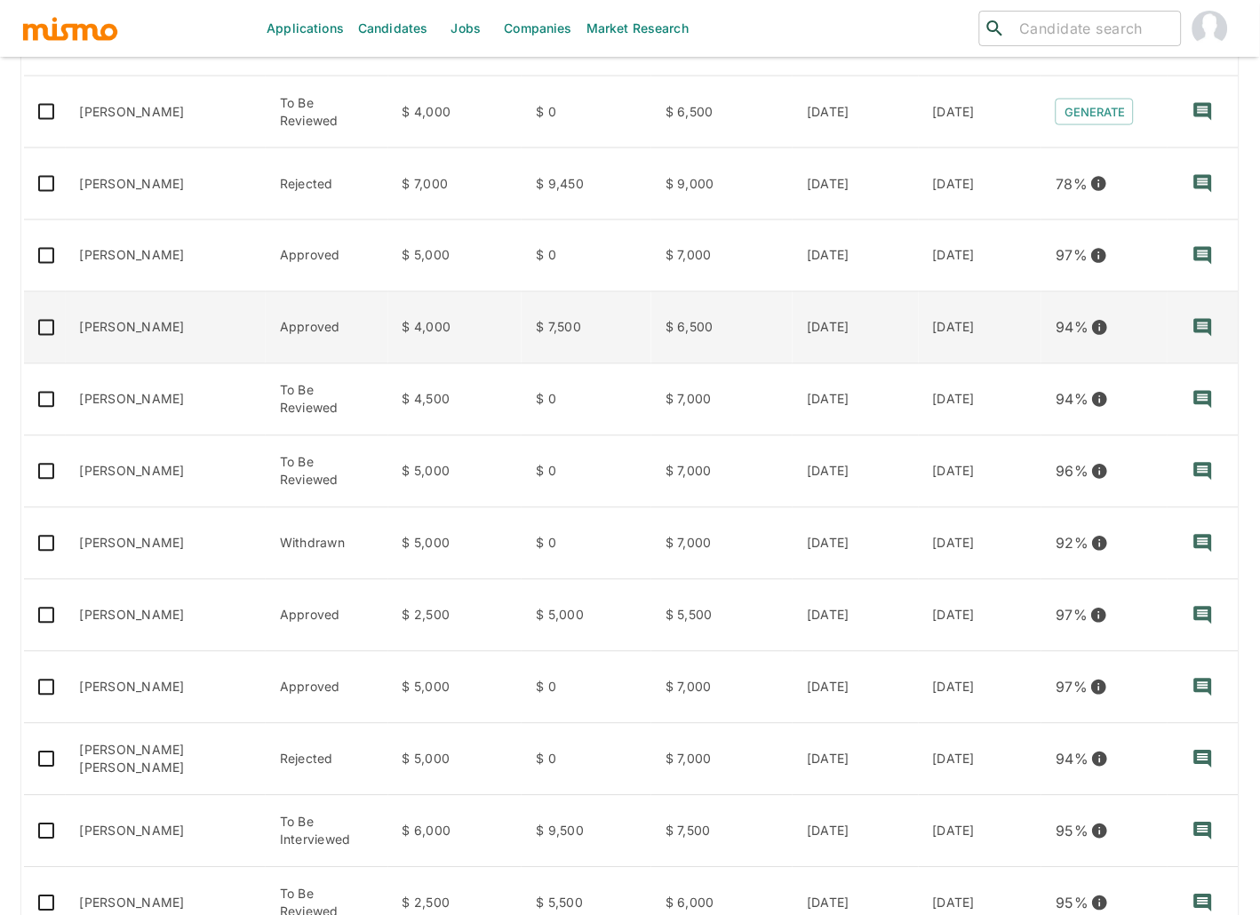
click at [113, 321] on td "[PERSON_NAME]" at bounding box center [166, 328] width 200 height 72
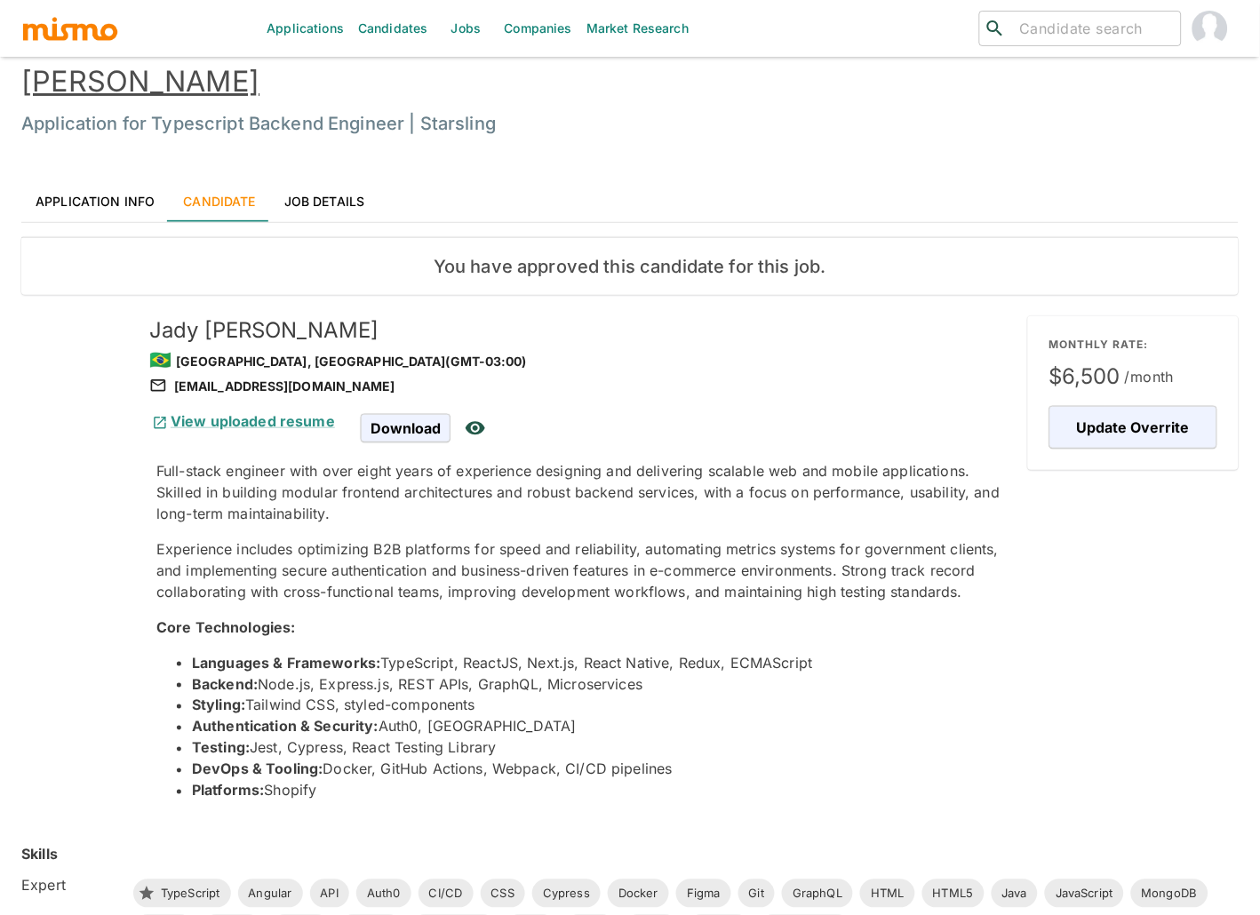
scroll to position [31, 0]
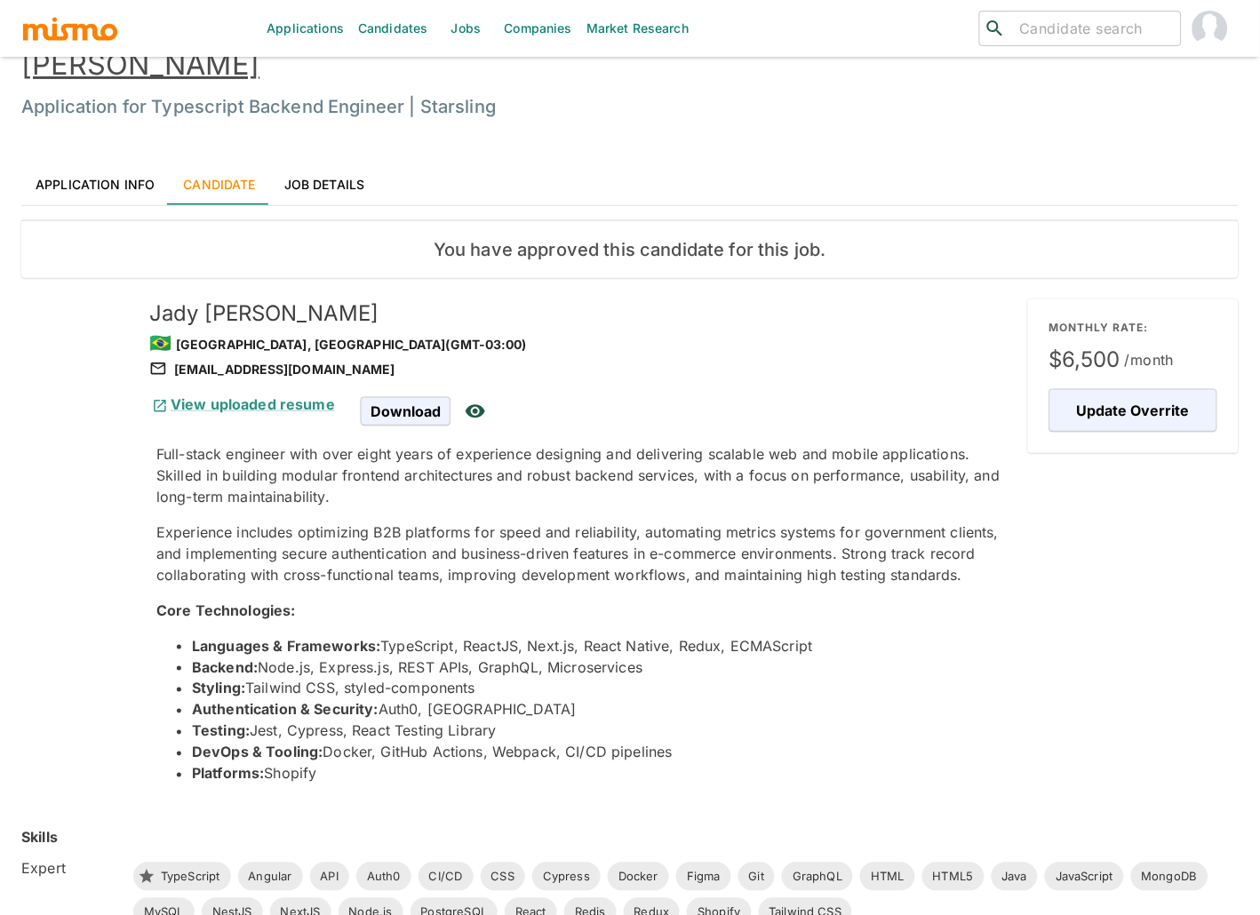
click at [193, 59] on link "[PERSON_NAME]" at bounding box center [140, 64] width 238 height 35
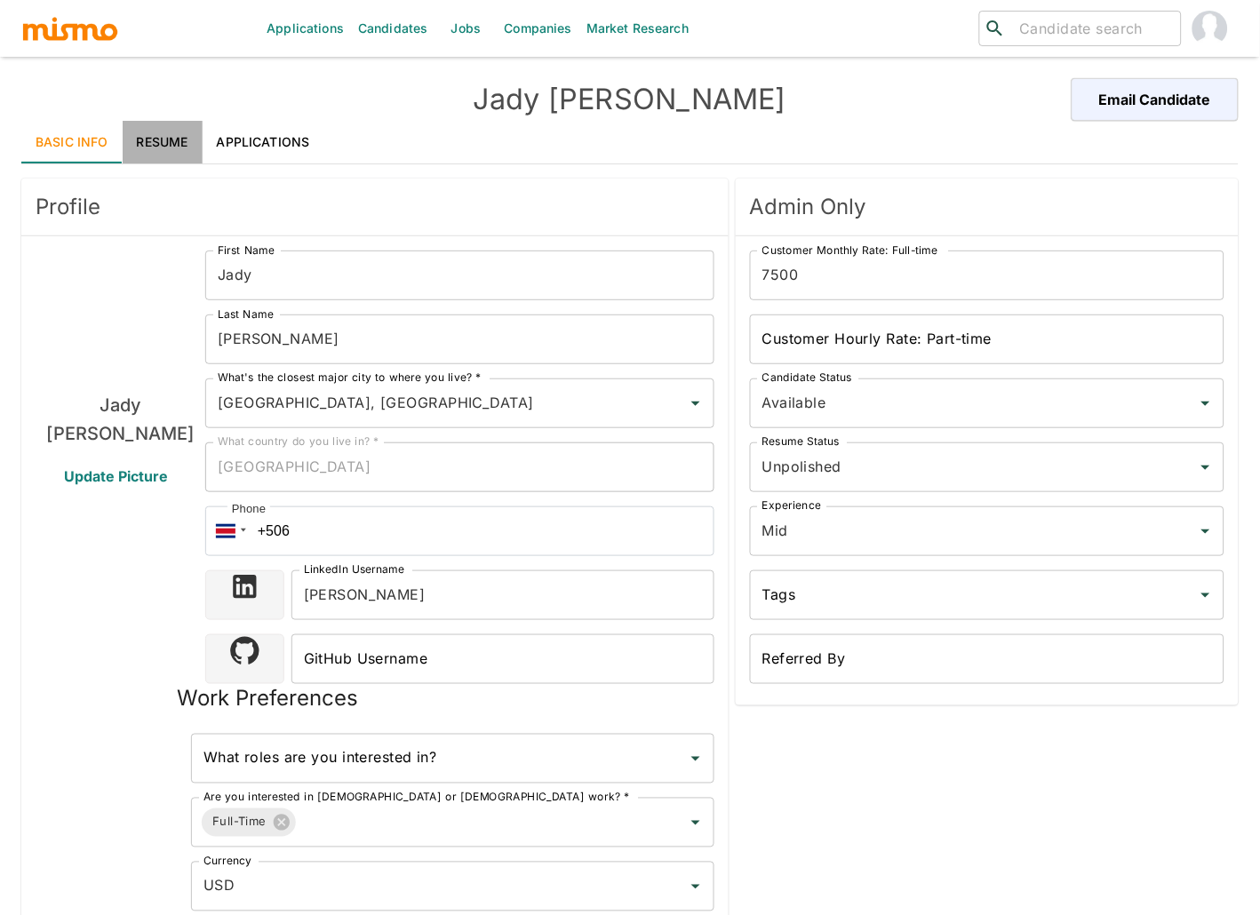
click at [153, 133] on link "Resume" at bounding box center [163, 142] width 80 height 43
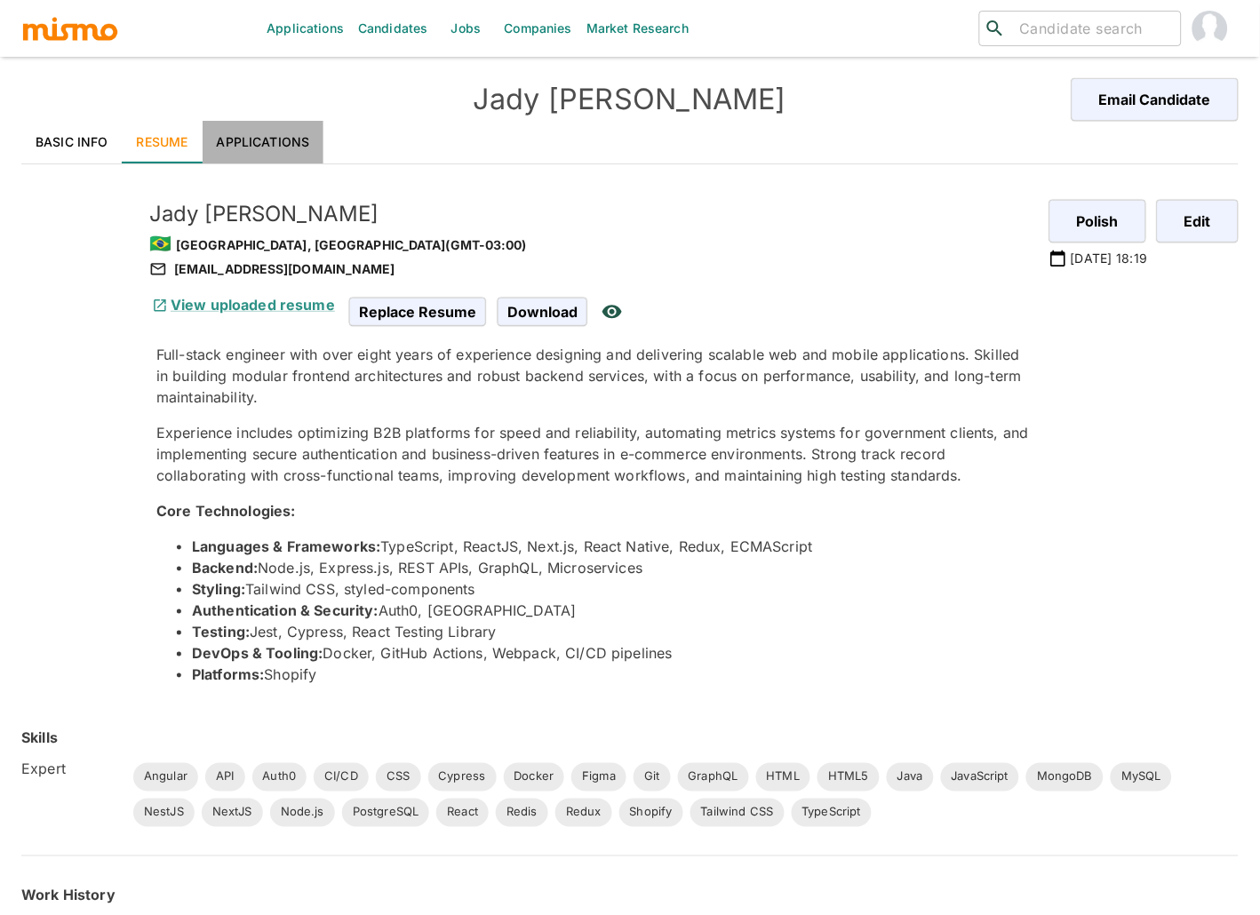
click at [277, 141] on link "Applications" at bounding box center [264, 142] width 122 height 43
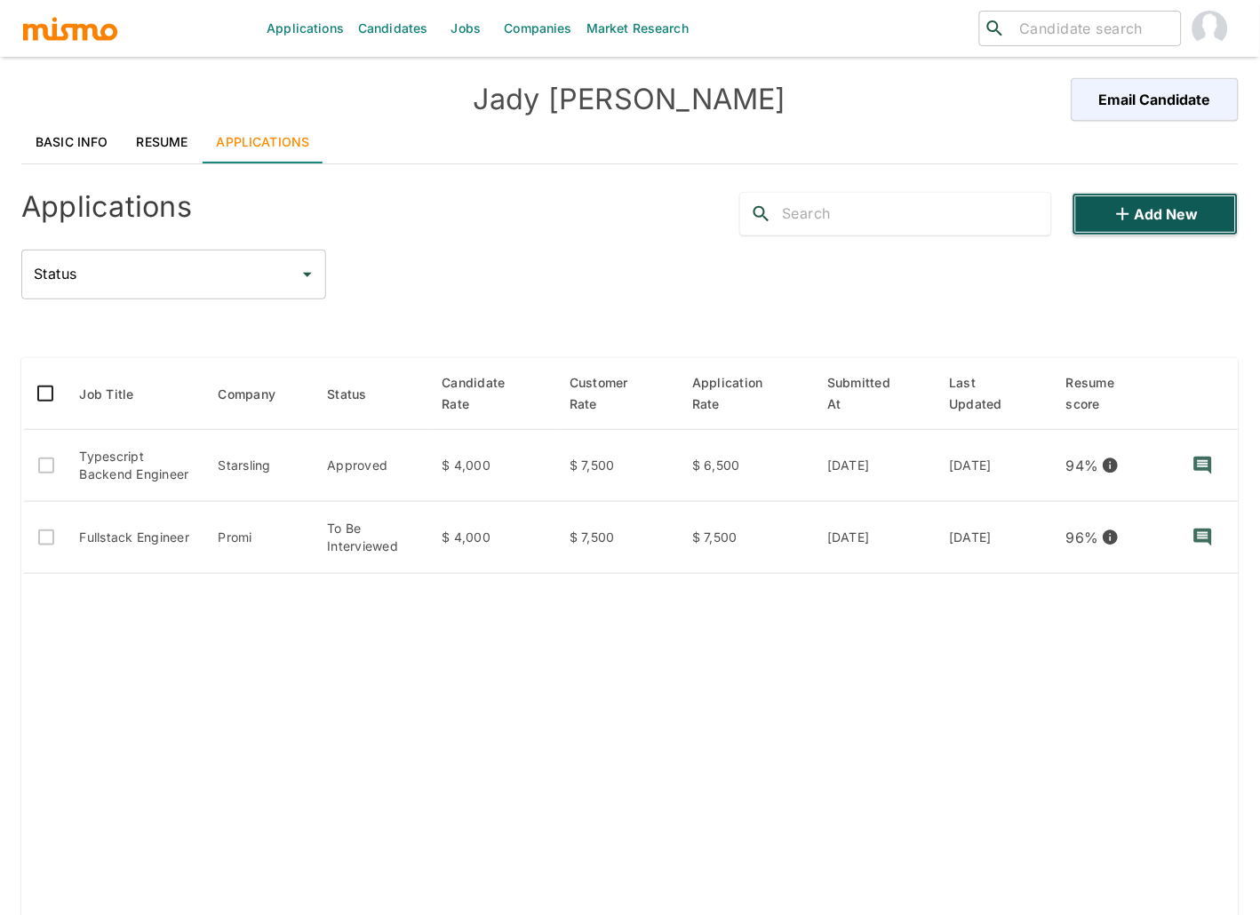
click at [1165, 211] on button "Add new" at bounding box center [1156, 214] width 166 height 43
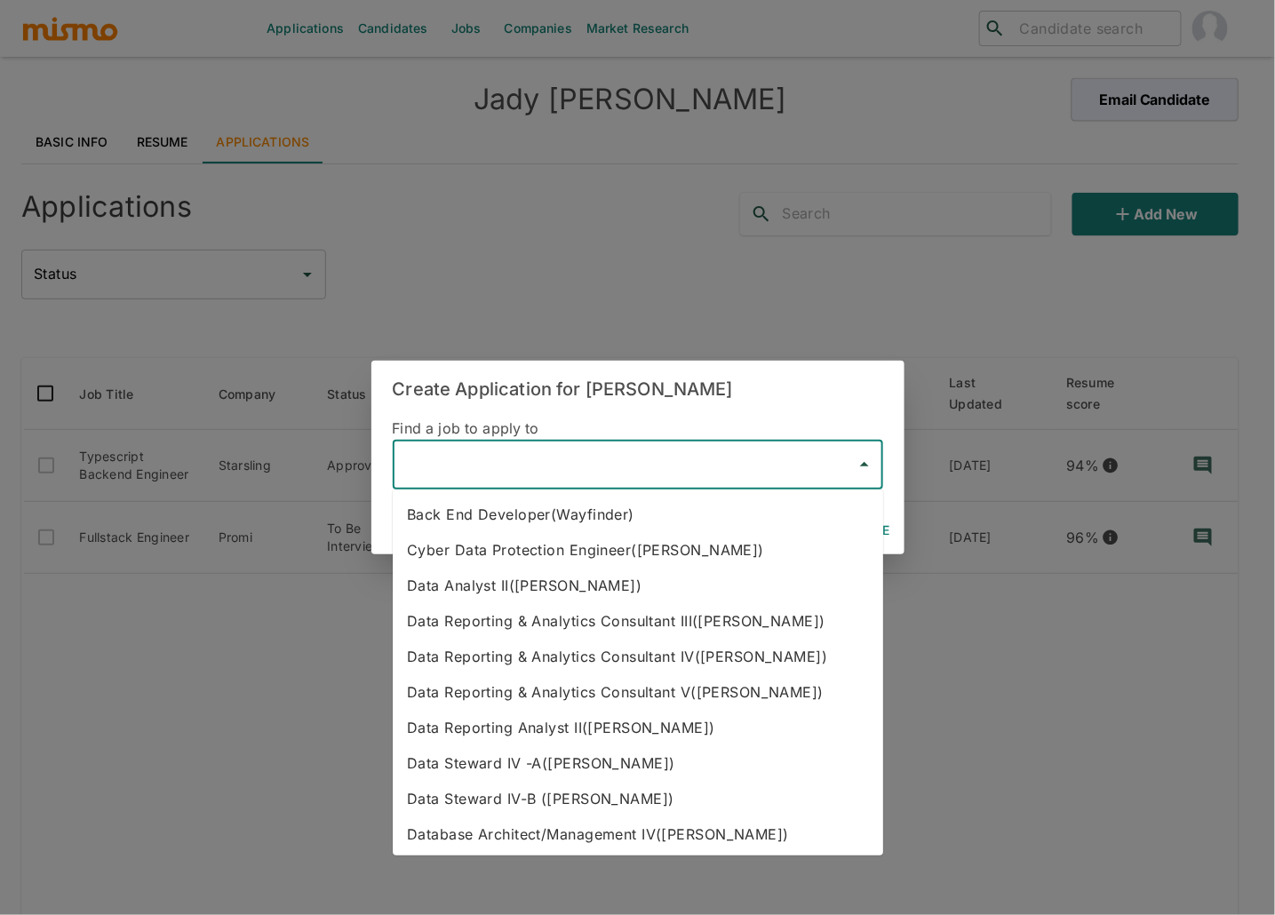
click at [593, 477] on input "text" at bounding box center [625, 465] width 448 height 34
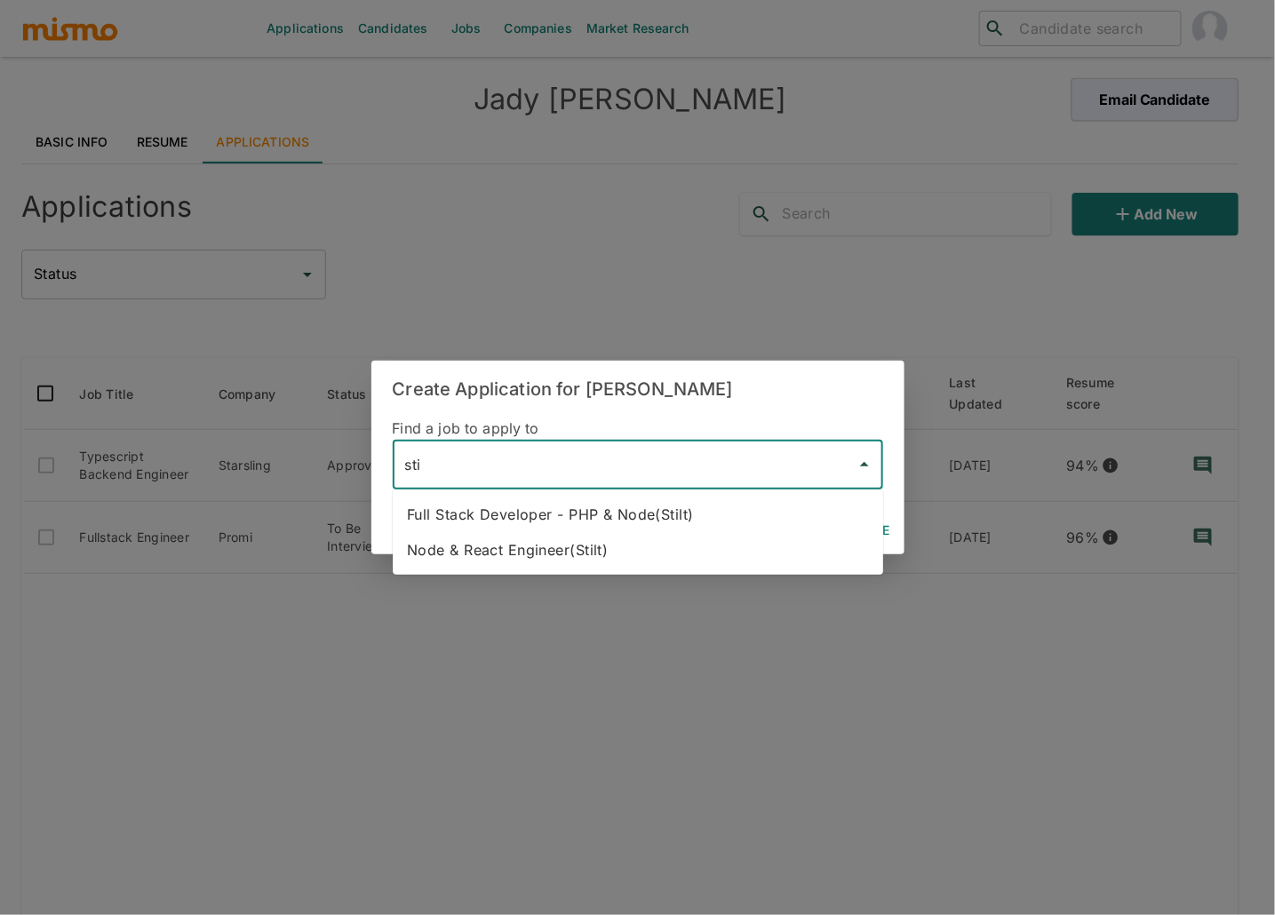
click at [628, 556] on li "Node & React Engineer(Stilt)" at bounding box center [638, 550] width 491 height 36
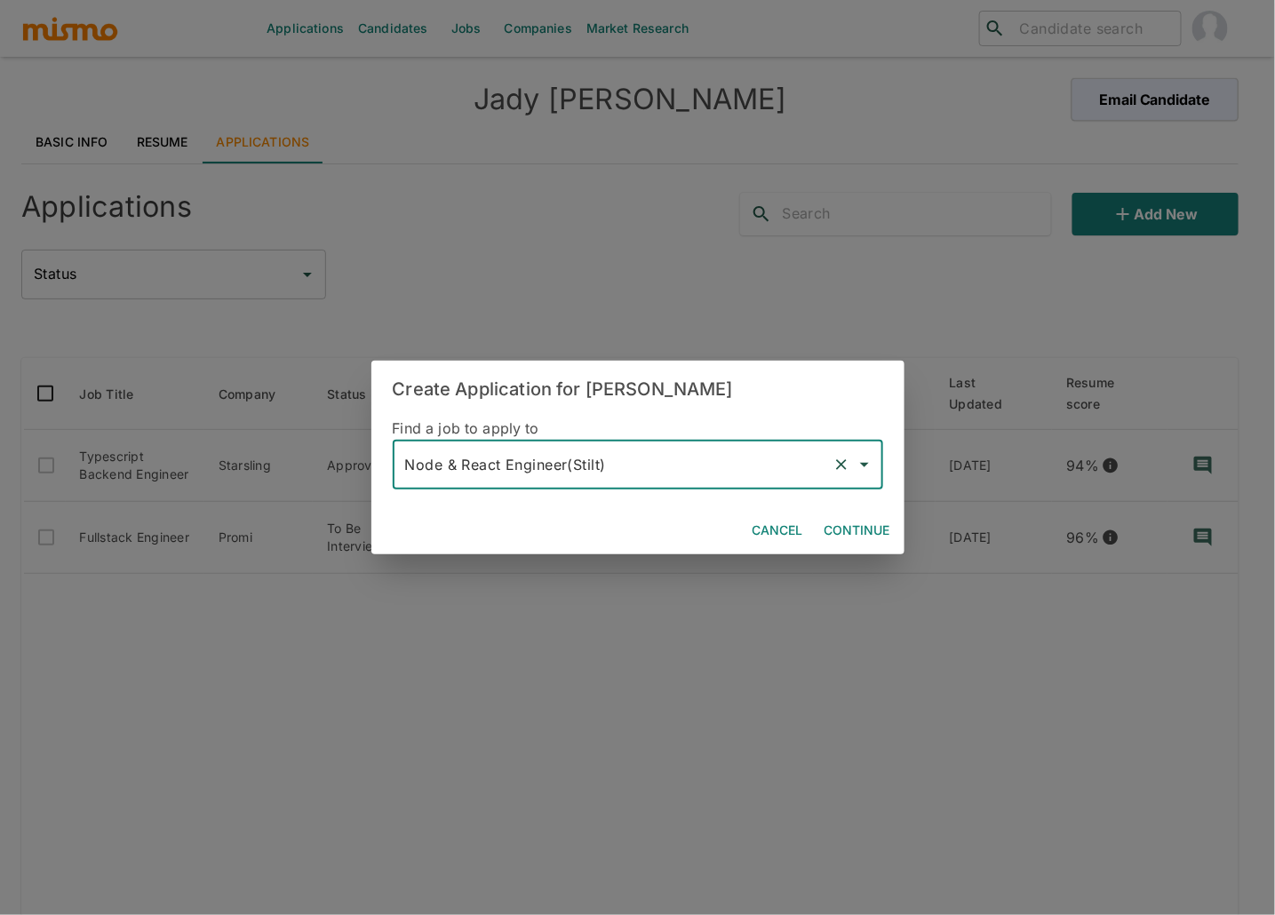
type input "Node & React Engineer(Stilt)"
click at [879, 519] on button "Continue" at bounding box center [858, 531] width 80 height 33
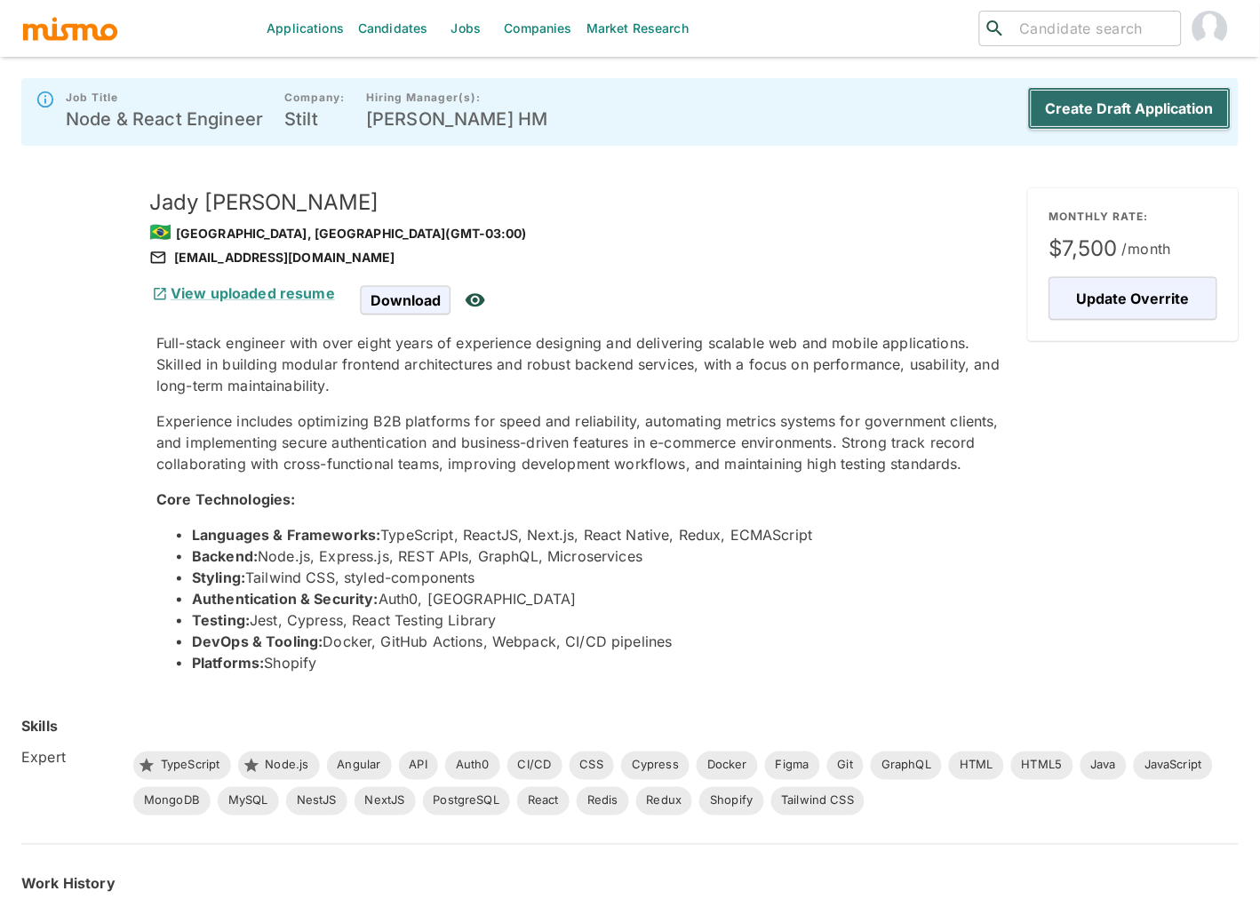
click at [1133, 111] on button "Create Draft Application" at bounding box center [1130, 108] width 204 height 43
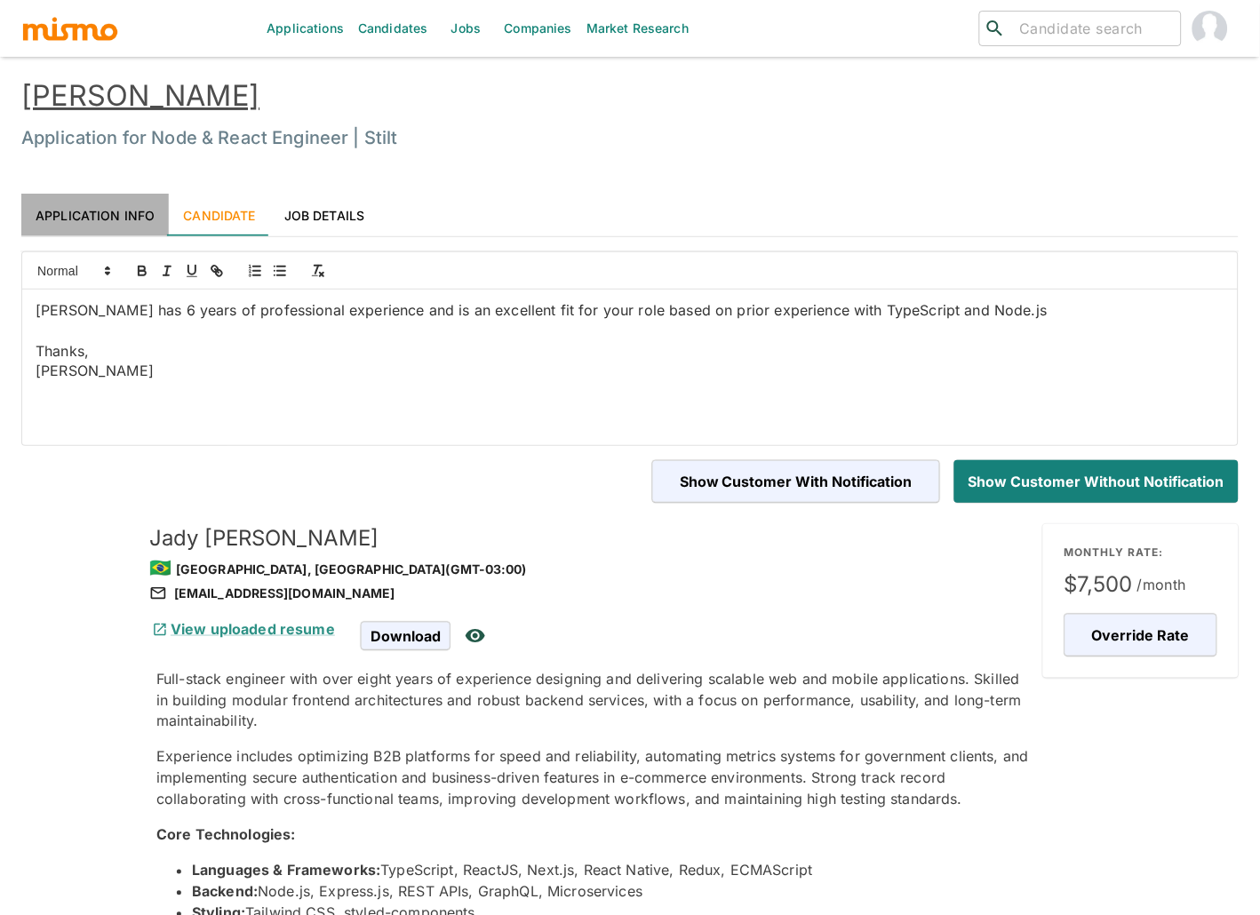
click at [111, 205] on link "Application Info" at bounding box center [95, 215] width 148 height 43
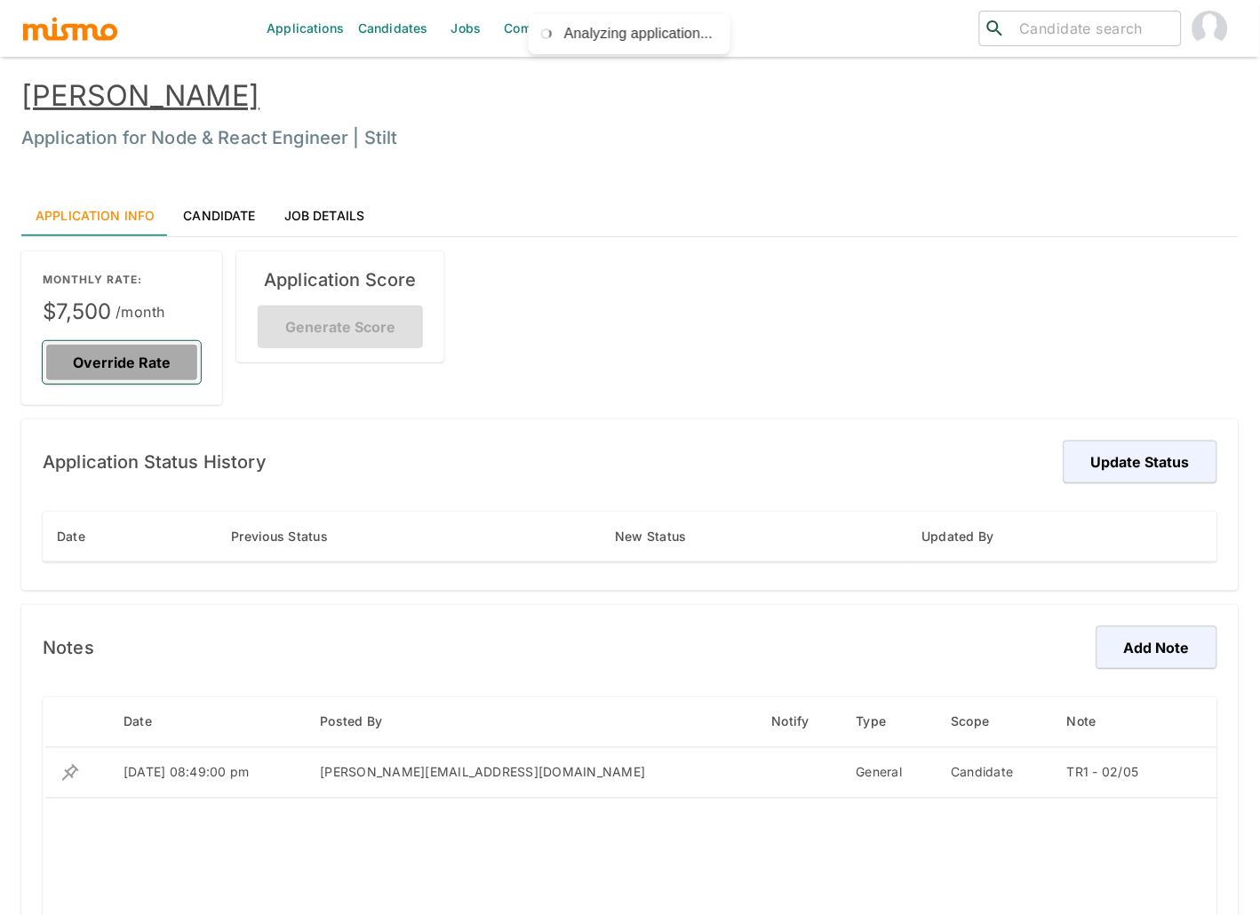
click at [123, 358] on button "Override Rate" at bounding box center [122, 362] width 158 height 43
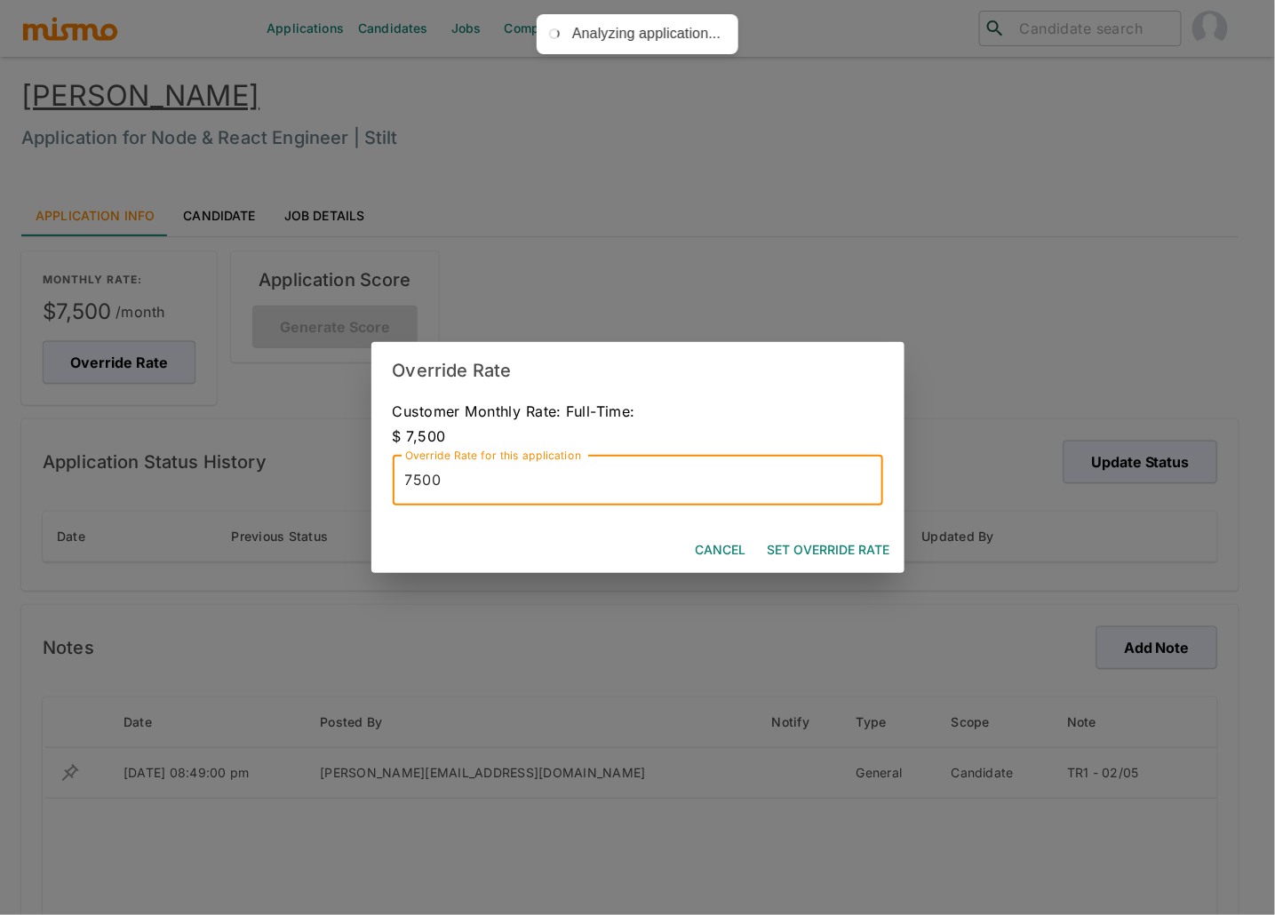
click at [482, 487] on input "7500" at bounding box center [638, 481] width 491 height 50
type input "5600"
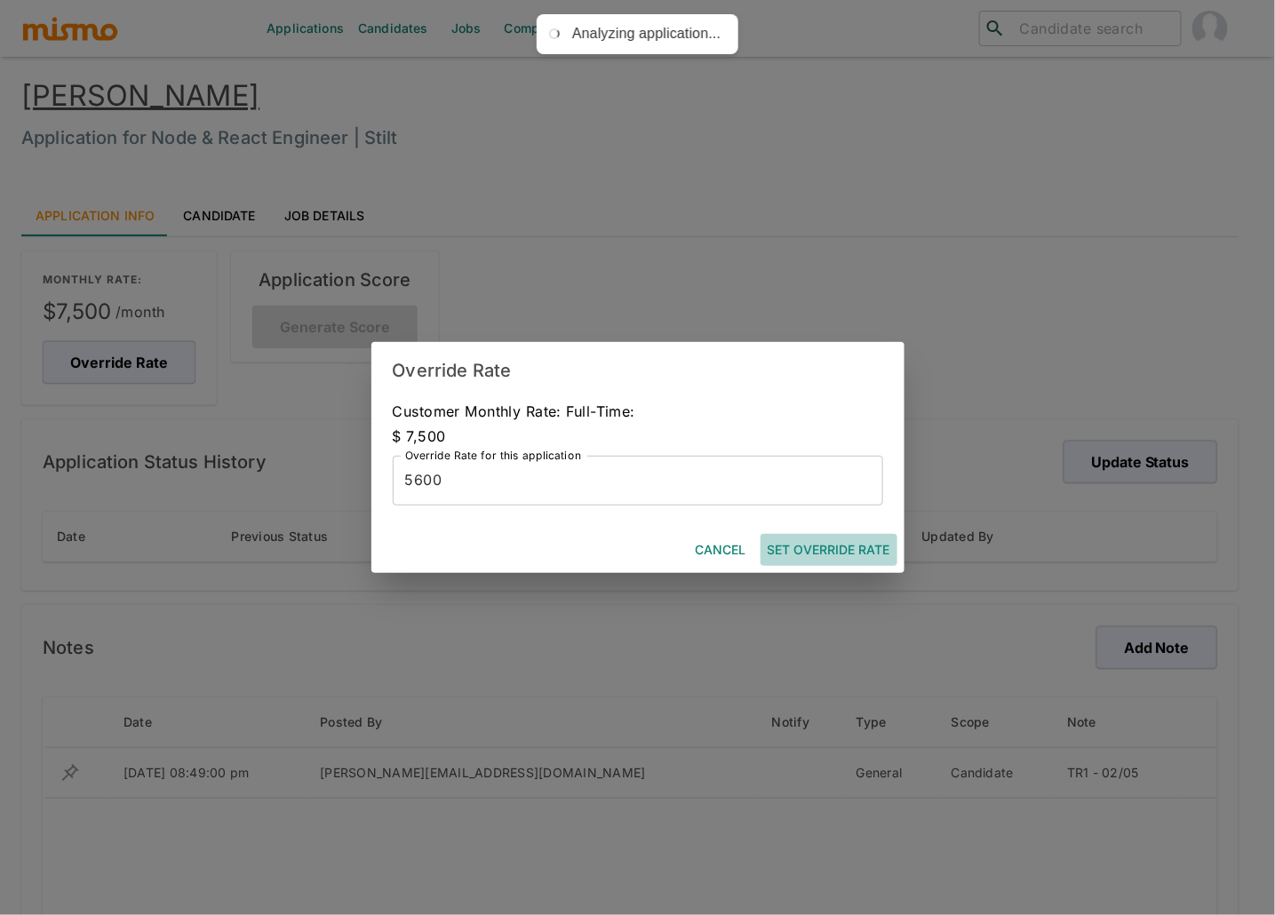
click at [829, 561] on button "Set Override Rate" at bounding box center [829, 550] width 137 height 33
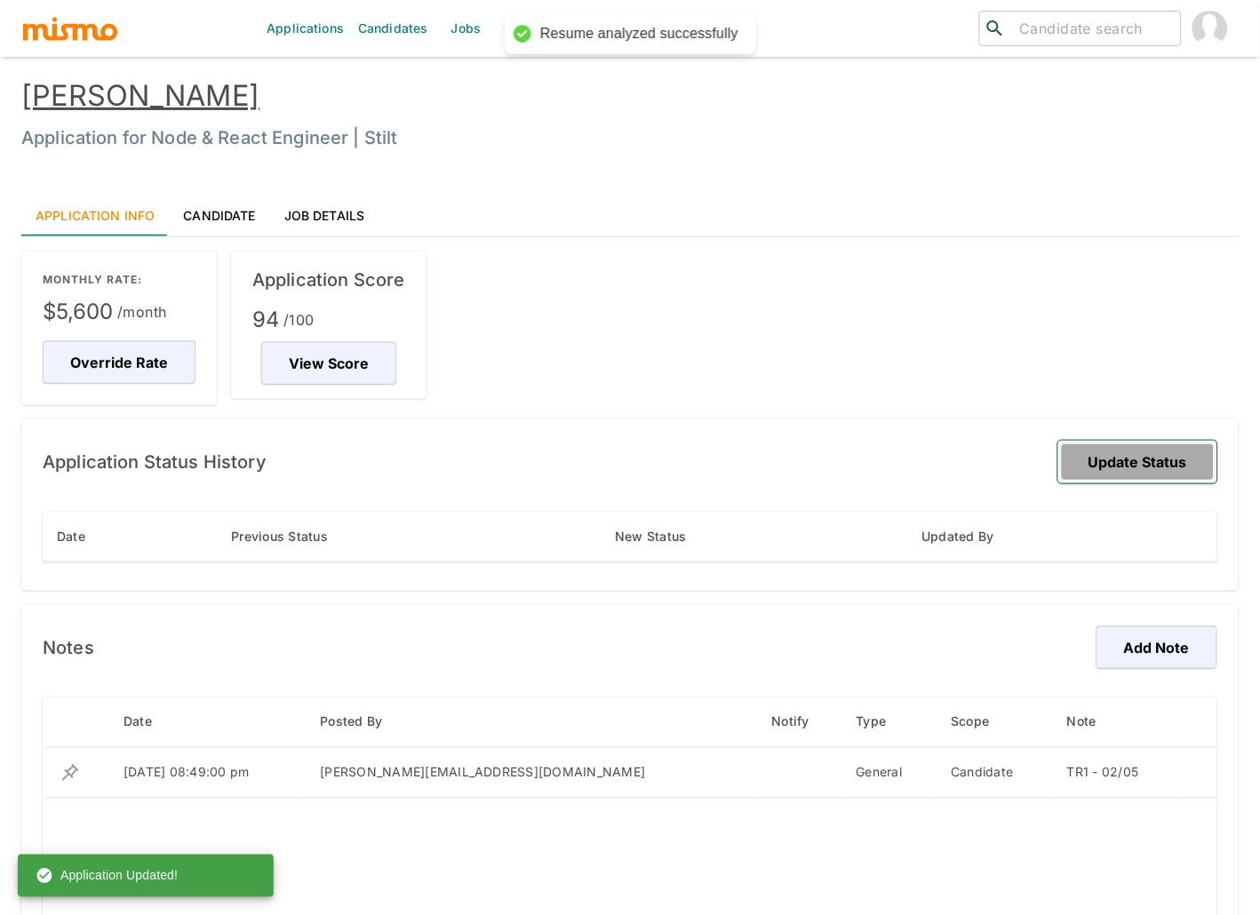
click at [1110, 441] on button "Update Status" at bounding box center [1138, 462] width 159 height 43
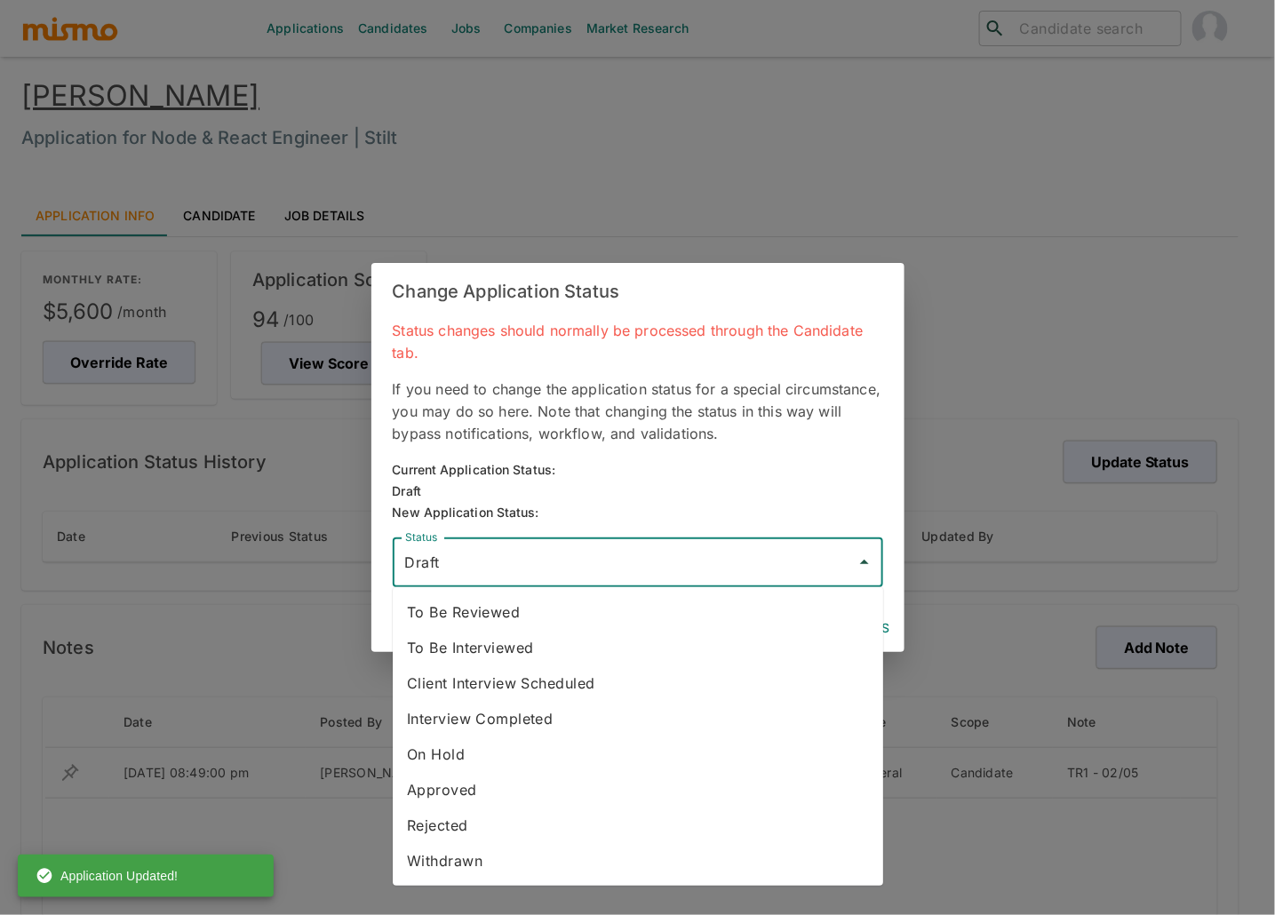
click at [668, 566] on input "Draft" at bounding box center [625, 563] width 448 height 34
click at [552, 619] on li "To Be Reviewed" at bounding box center [638, 613] width 491 height 36
type input "To Be Reviewed"
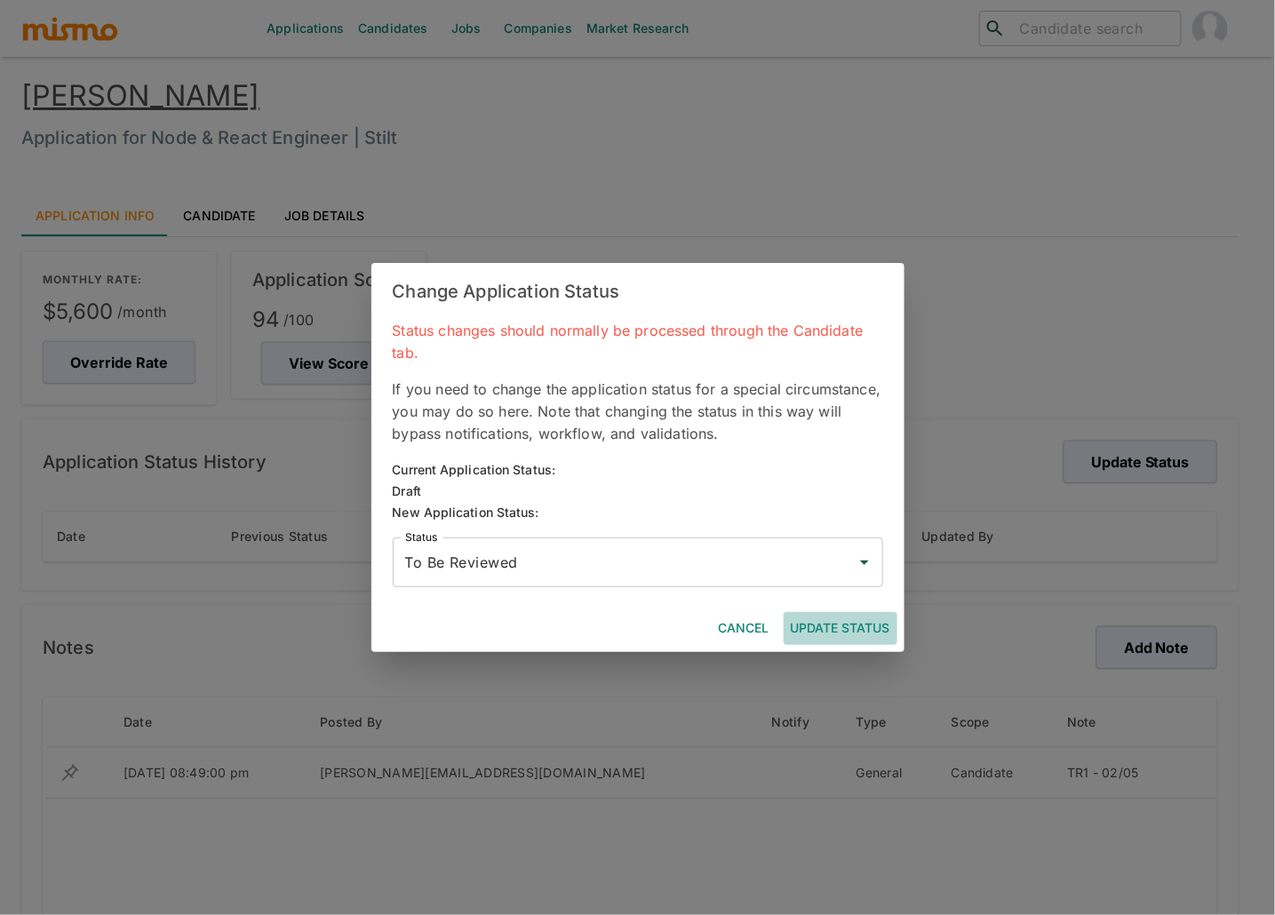
click at [843, 630] on button "Update Status" at bounding box center [841, 628] width 114 height 33
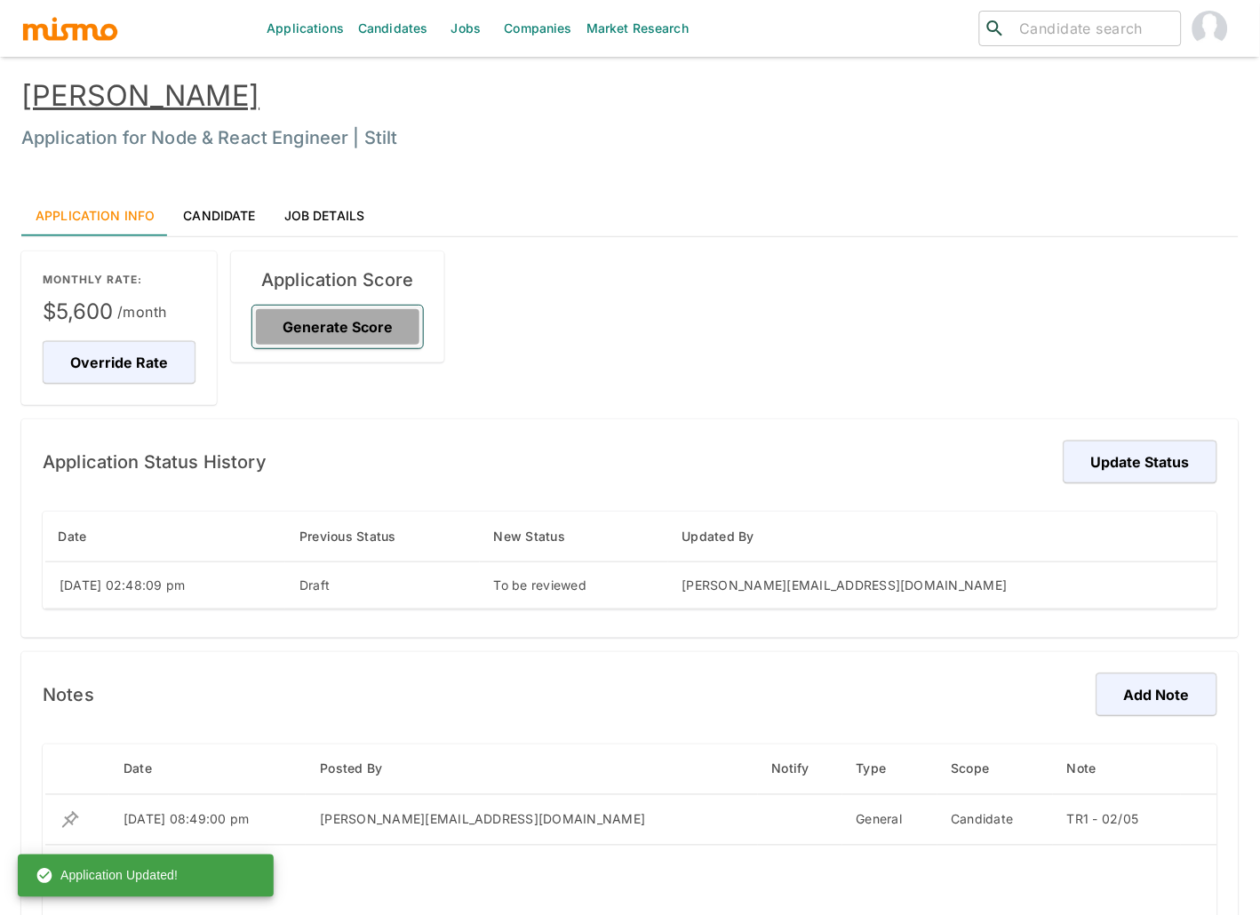
click at [395, 335] on button "Generate Score" at bounding box center [337, 327] width 171 height 43
